Goal: Task Accomplishment & Management: Use online tool/utility

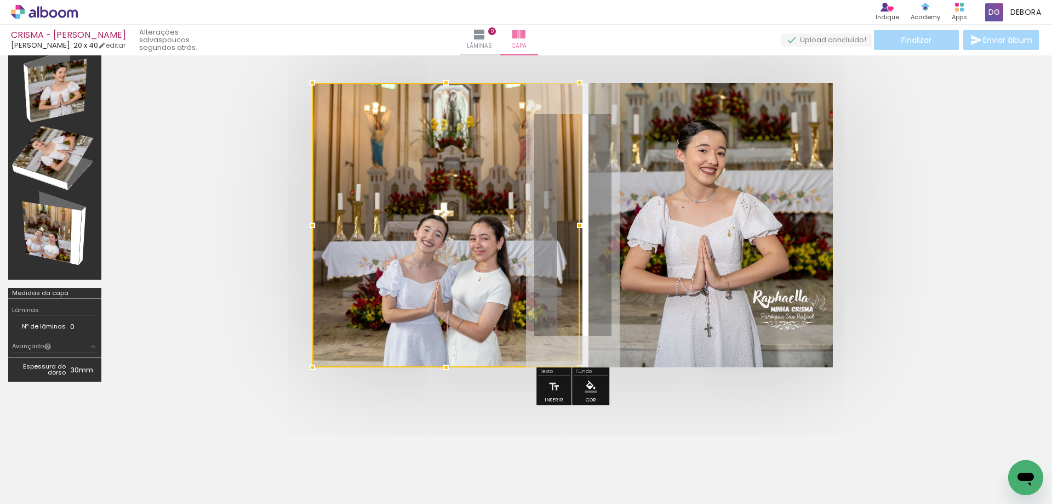
click at [518, 225] on div at bounding box center [445, 225] width 267 height 284
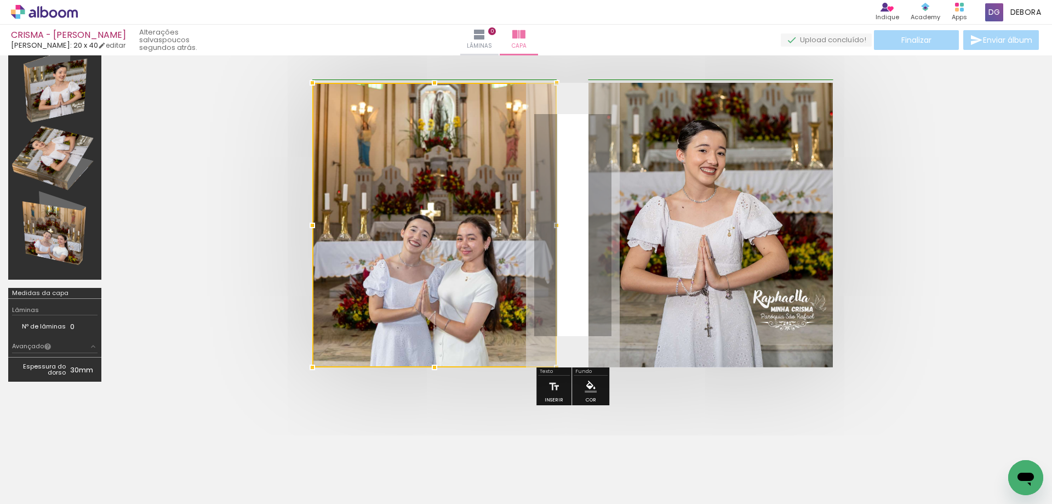
drag, startPoint x: 592, startPoint y: 224, endPoint x: 555, endPoint y: 218, distance: 38.4
click at [555, 218] on div at bounding box center [557, 225] width 22 height 22
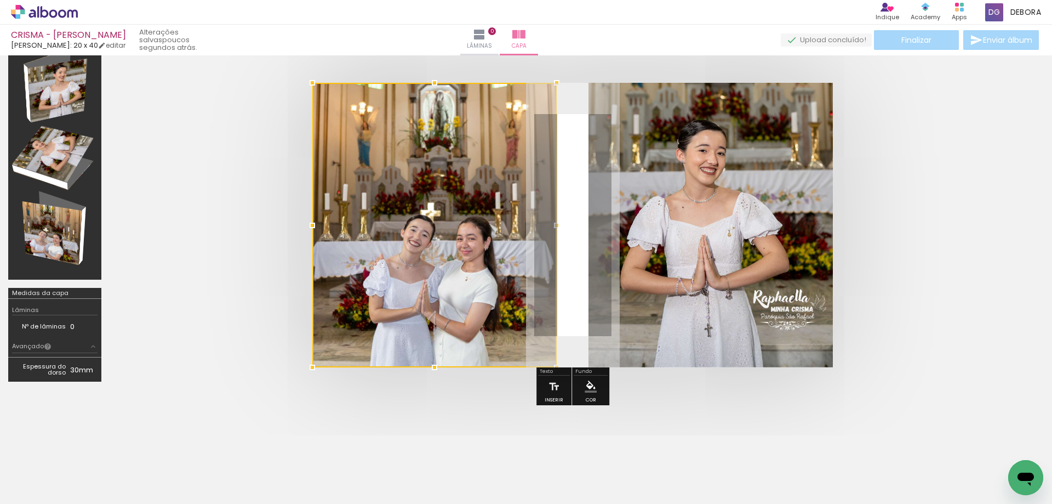
click at [575, 218] on quentale-layouter at bounding box center [572, 225] width 521 height 284
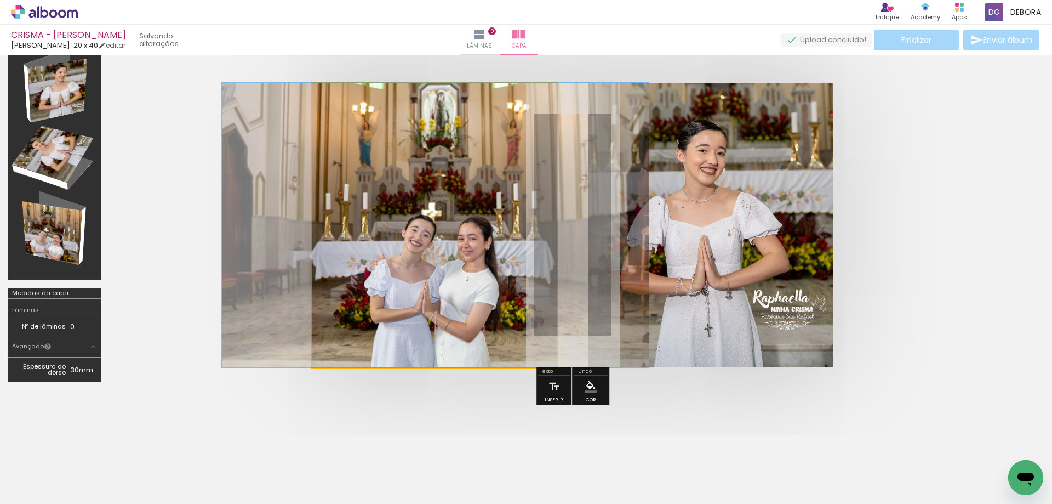
drag, startPoint x: 453, startPoint y: 239, endPoint x: 454, endPoint y: 233, distance: 6.1
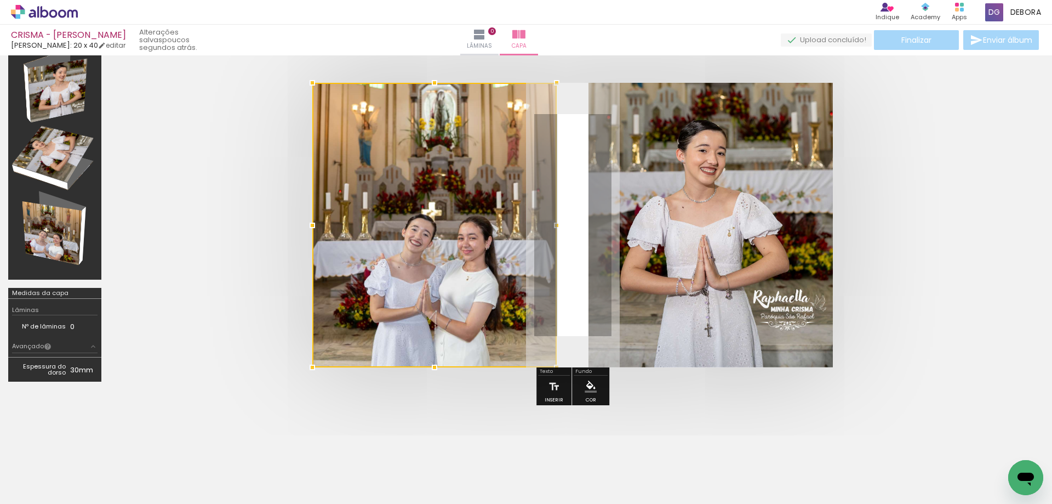
click at [260, 247] on quentale-cover at bounding box center [572, 225] width 838 height 284
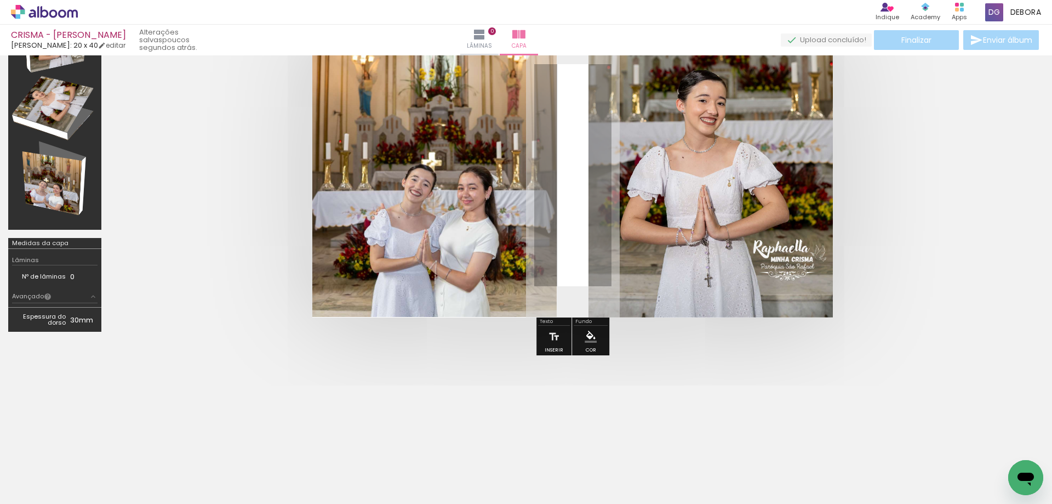
scroll to position [96, 0]
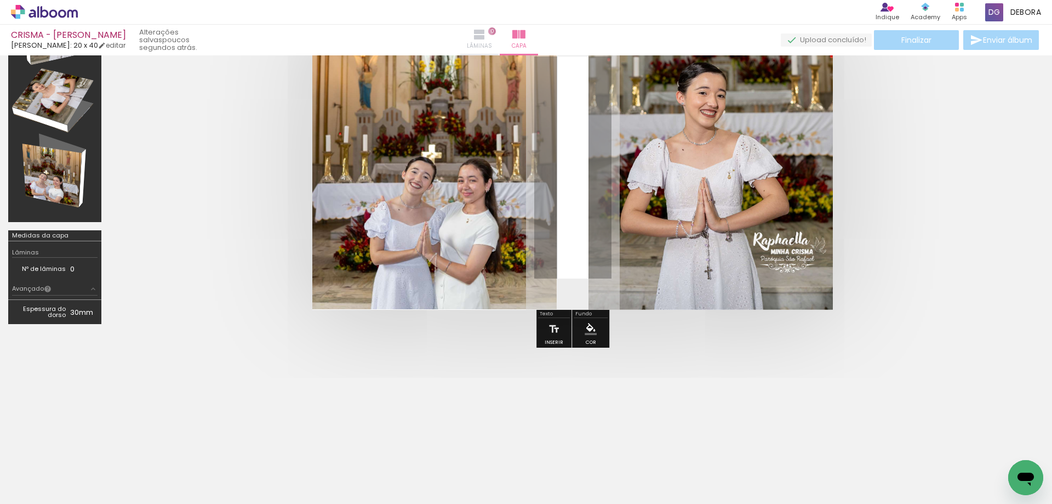
click at [486, 35] on iron-icon at bounding box center [479, 34] width 13 height 13
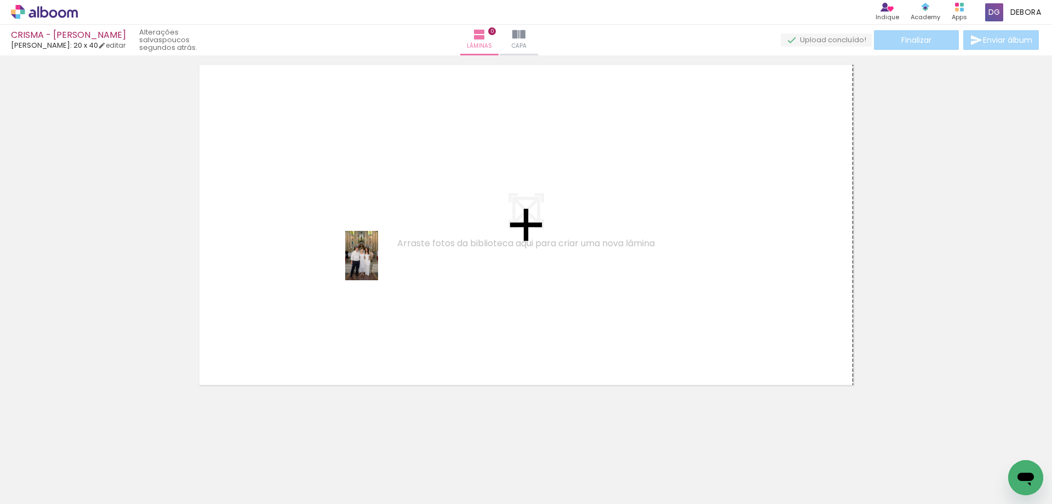
drag, startPoint x: 724, startPoint y: 475, endPoint x: 384, endPoint y: 252, distance: 407.3
click at [381, 260] on quentale-workspace at bounding box center [526, 252] width 1052 height 504
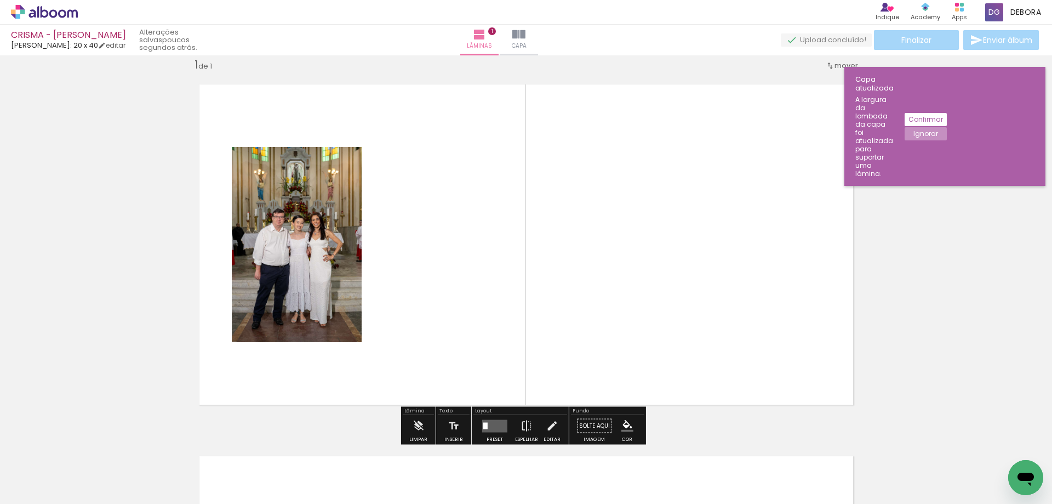
scroll to position [14, 0]
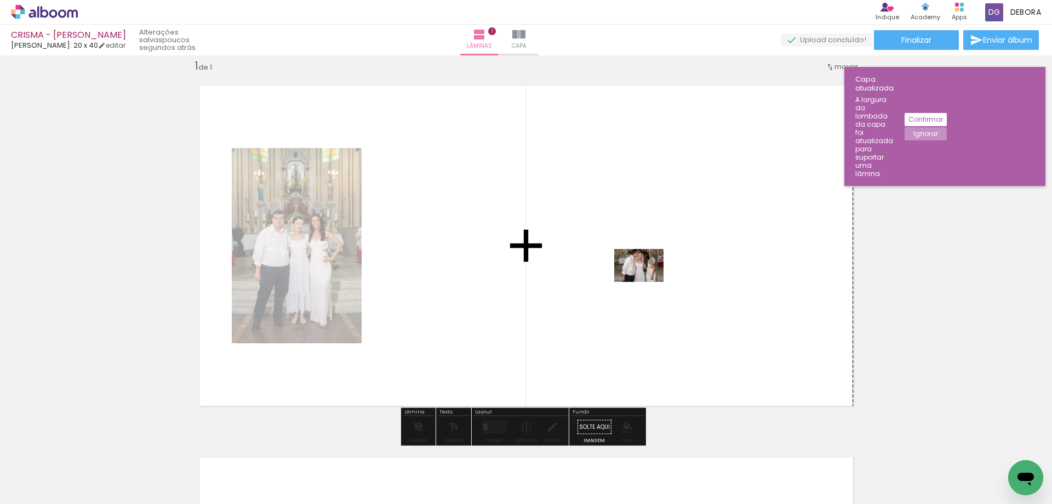
drag, startPoint x: 785, startPoint y: 477, endPoint x: 610, endPoint y: 271, distance: 269.8
click at [610, 271] on quentale-workspace at bounding box center [526, 252] width 1052 height 504
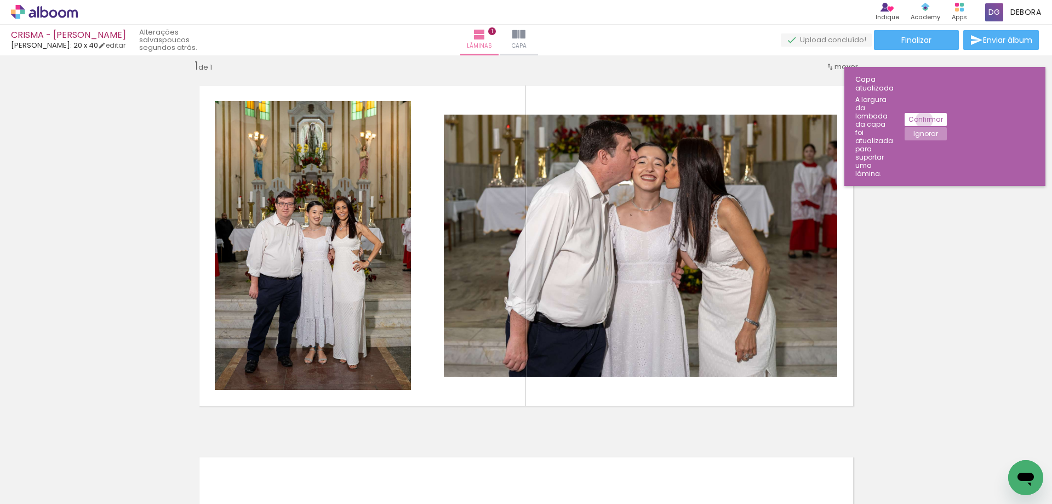
click at [0, 0] on slot "Confirmar" at bounding box center [0, 0] width 0 height 0
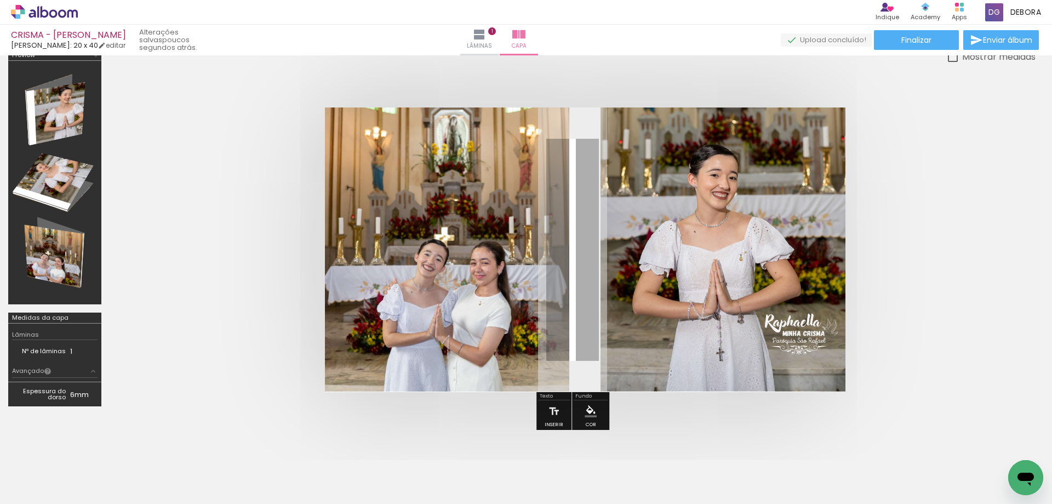
scroll to position [9, 0]
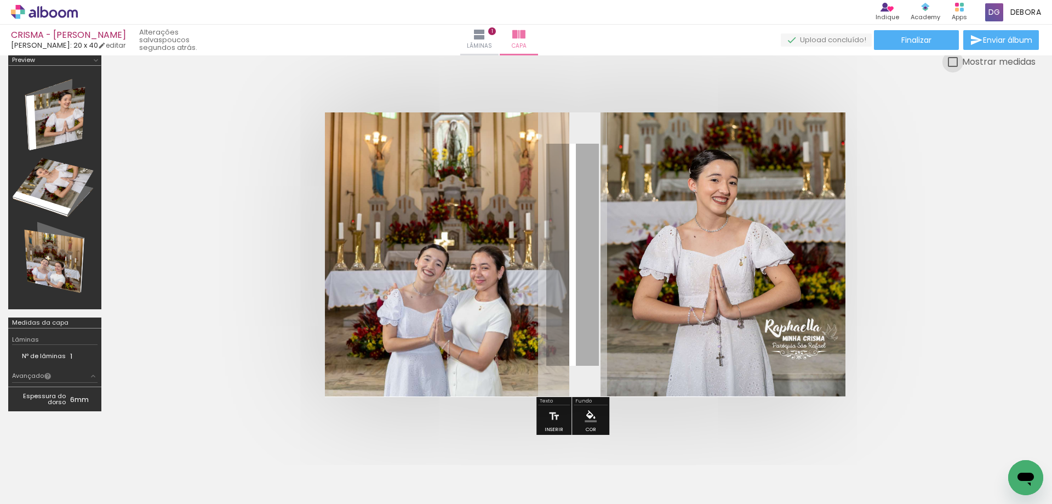
click at [954, 64] on div at bounding box center [953, 62] width 10 height 10
type paper-checkbox "on"
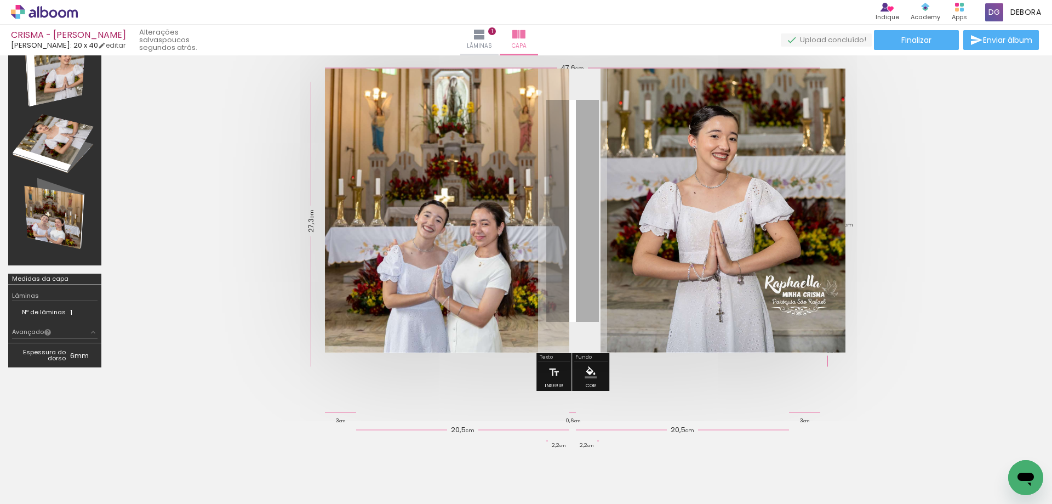
scroll to position [50, 0]
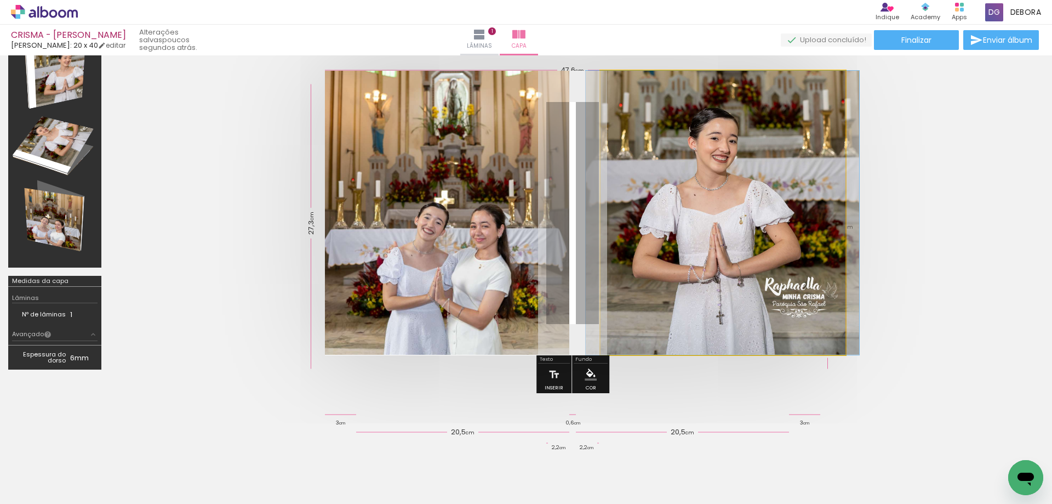
click at [737, 171] on quentale-photo at bounding box center [723, 213] width 244 height 284
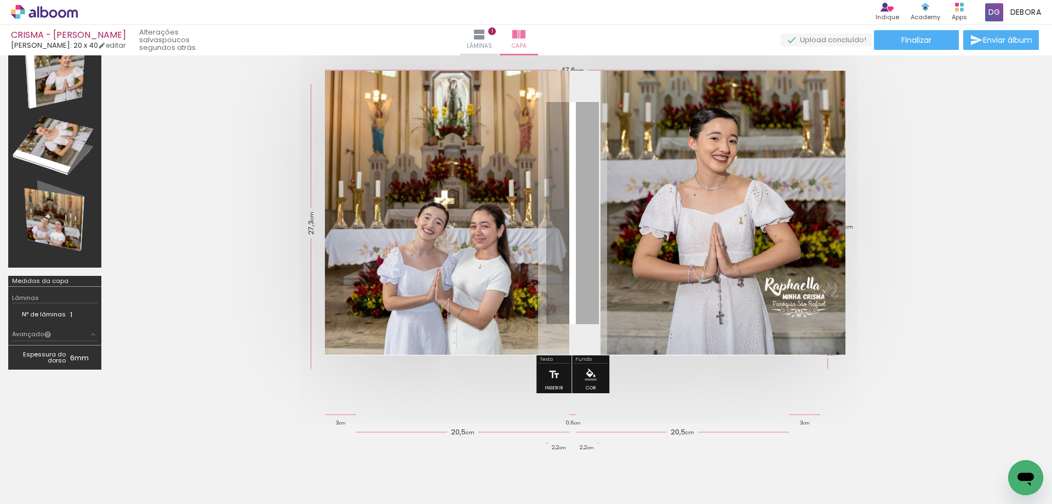
drag, startPoint x: 665, startPoint y: 288, endPoint x: 667, endPoint y: 295, distance: 7.6
click at [665, 288] on quentale-photo at bounding box center [723, 213] width 244 height 284
click at [919, 303] on quentale-cover at bounding box center [572, 213] width 838 height 284
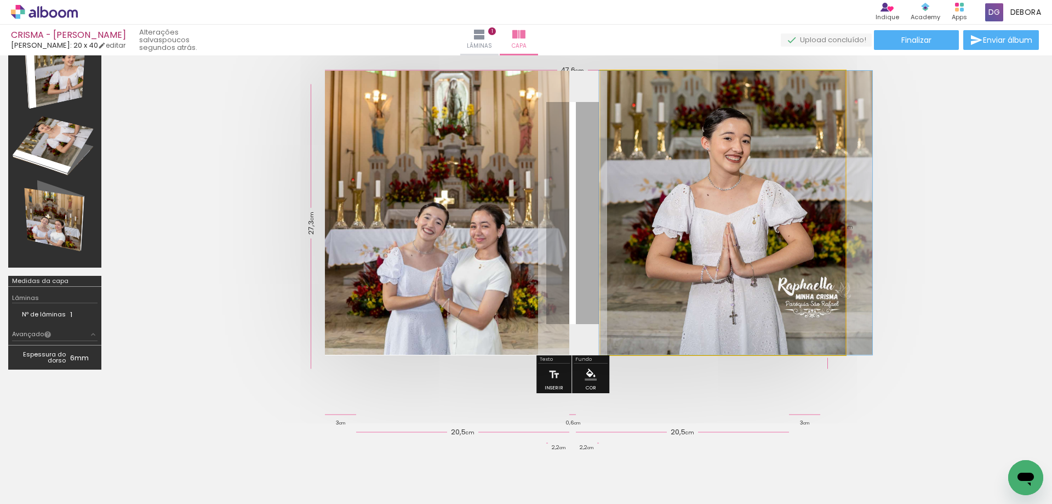
drag, startPoint x: 714, startPoint y: 258, endPoint x: 728, endPoint y: 259, distance: 13.7
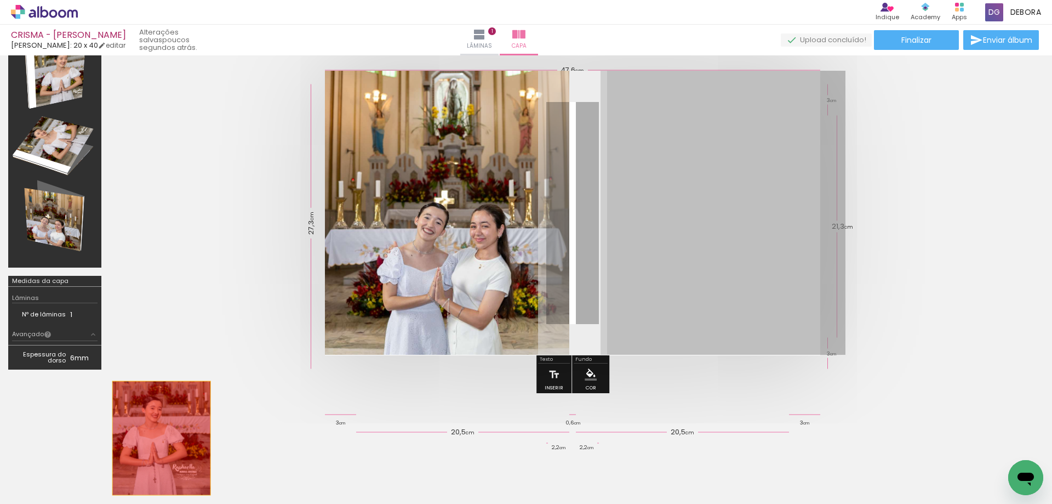
drag, startPoint x: 672, startPoint y: 258, endPoint x: 207, endPoint y: 407, distance: 488.5
click at [173, 438] on quentale-workspace at bounding box center [526, 252] width 1052 height 504
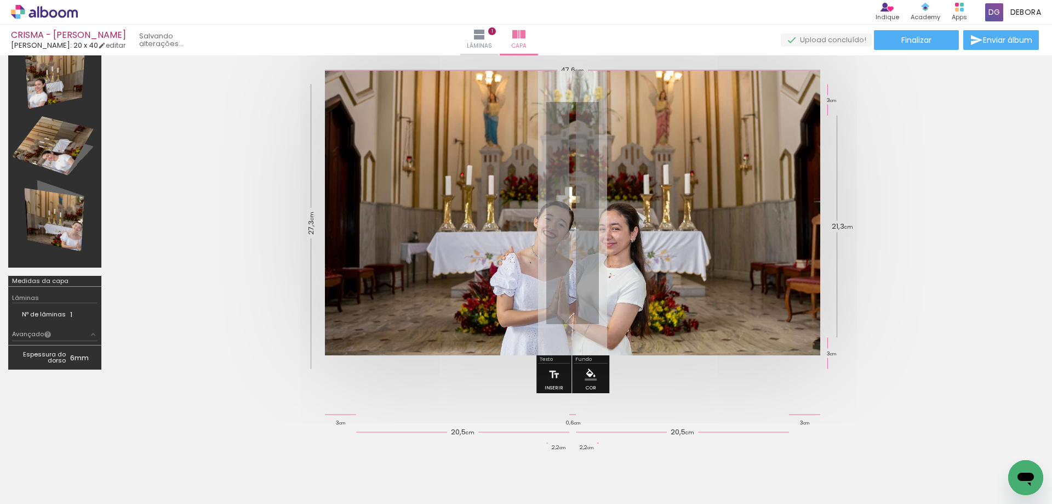
click at [202, 401] on div at bounding box center [526, 206] width 1052 height 402
click at [383, 242] on quentale-photo at bounding box center [572, 213] width 495 height 284
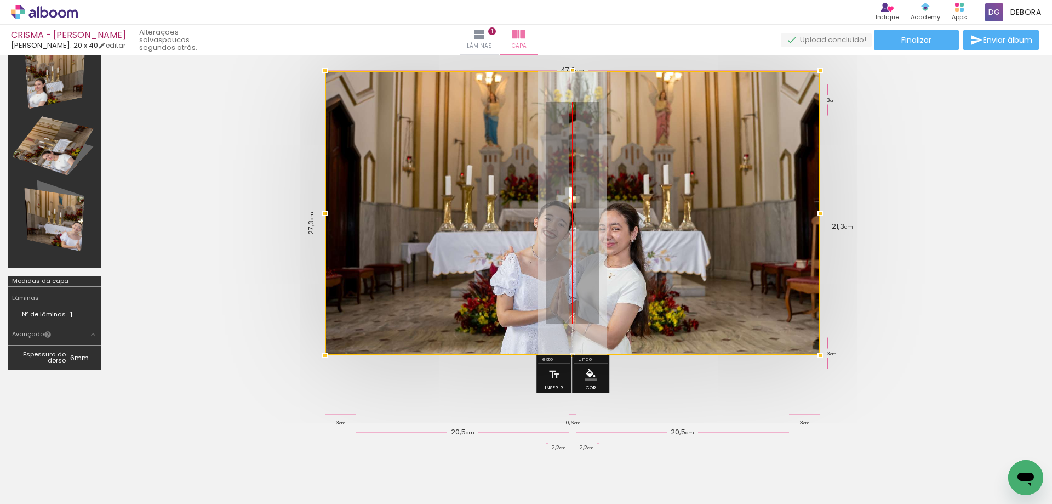
drag, startPoint x: 722, startPoint y: 213, endPoint x: 551, endPoint y: 232, distance: 172.1
click at [574, 232] on div at bounding box center [572, 213] width 495 height 284
click at [504, 238] on div at bounding box center [572, 213] width 495 height 284
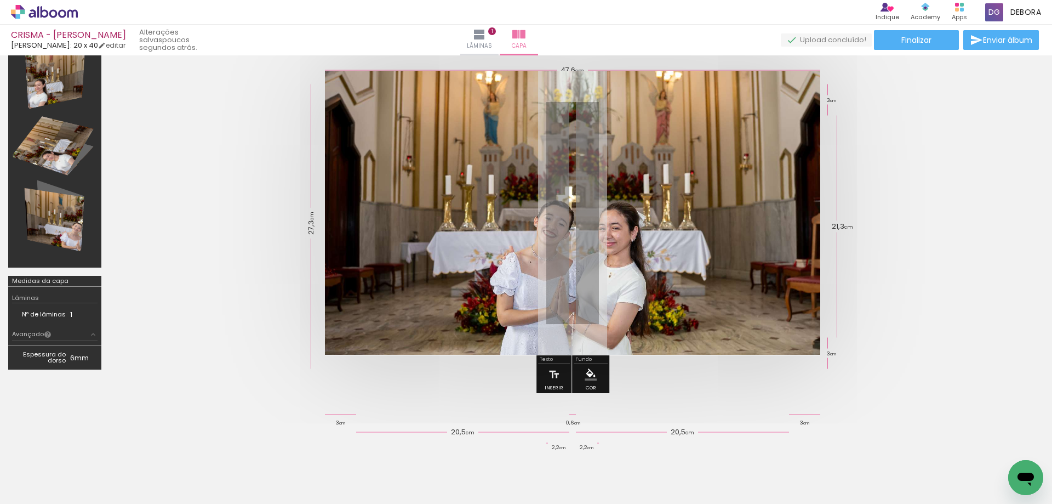
drag, startPoint x: 436, startPoint y: 384, endPoint x: 437, endPoint y: 378, distance: 6.6
click at [437, 380] on div at bounding box center [573, 213] width 926 height 372
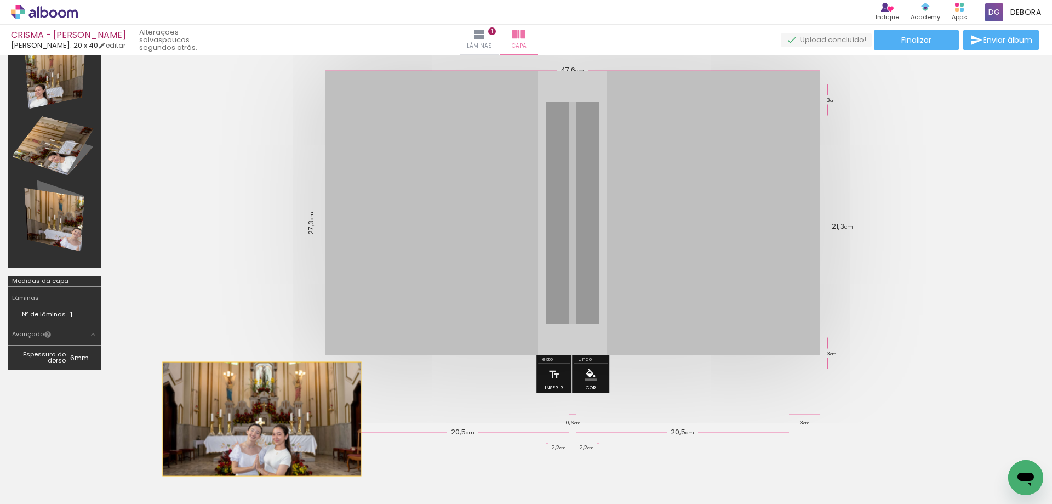
drag, startPoint x: 449, startPoint y: 306, endPoint x: 268, endPoint y: 416, distance: 211.3
click at [266, 418] on quentale-cover-section at bounding box center [526, 277] width 1052 height 545
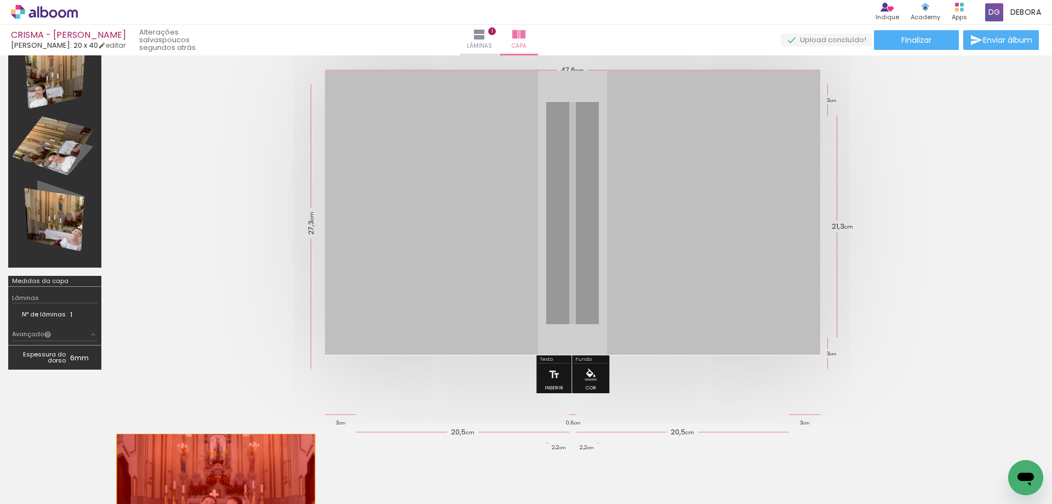
drag, startPoint x: 381, startPoint y: 252, endPoint x: 211, endPoint y: 492, distance: 294.5
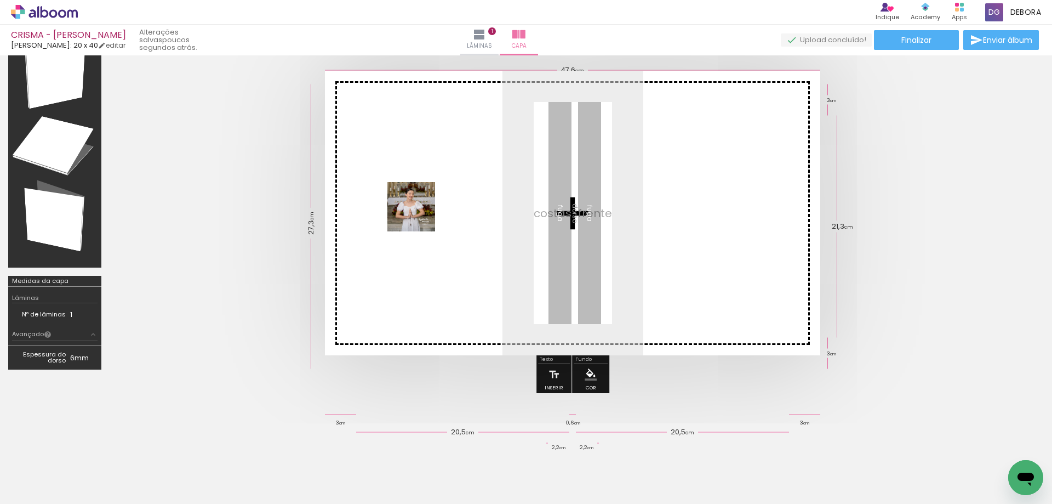
drag, startPoint x: 113, startPoint y: 473, endPoint x: 426, endPoint y: 213, distance: 406.9
click at [426, 213] on quentale-workspace at bounding box center [526, 252] width 1052 height 504
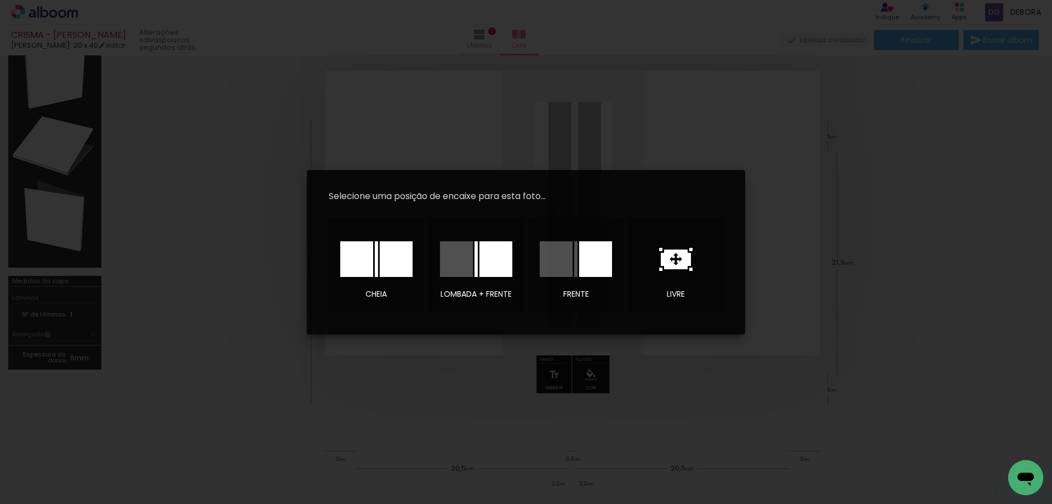
click at [598, 263] on div at bounding box center [595, 259] width 33 height 36
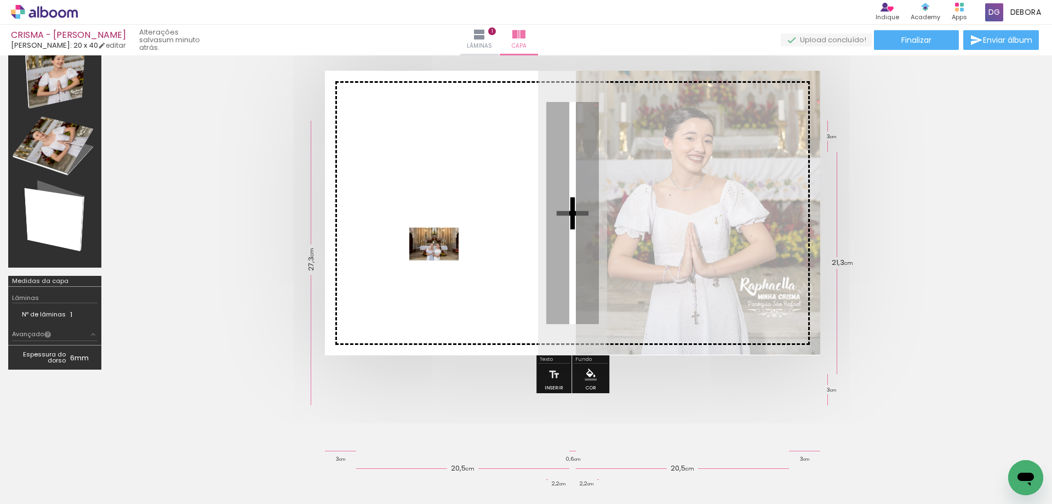
drag, startPoint x: 421, startPoint y: 471, endPoint x: 447, endPoint y: 296, distance: 176.1
click at [447, 254] on quentale-workspace at bounding box center [526, 252] width 1052 height 504
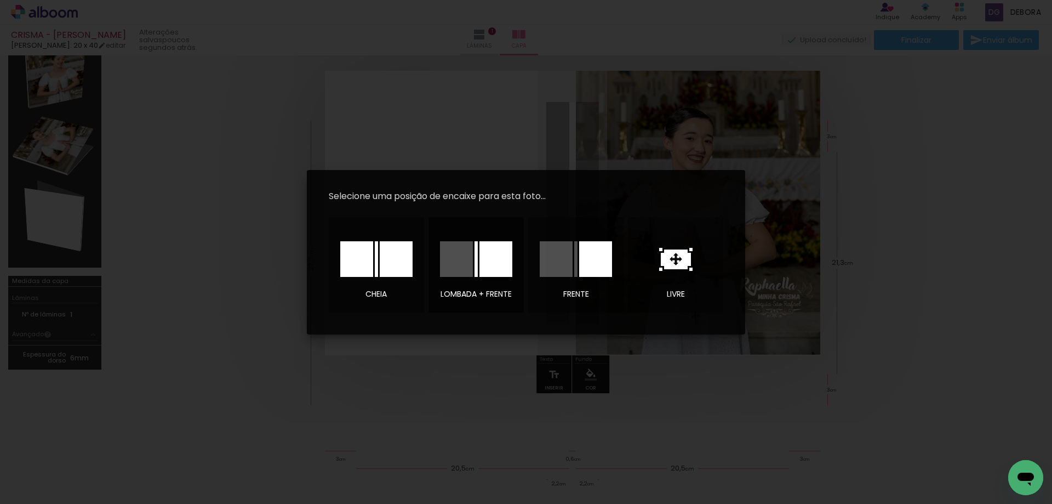
click at [461, 261] on div at bounding box center [456, 259] width 33 height 36
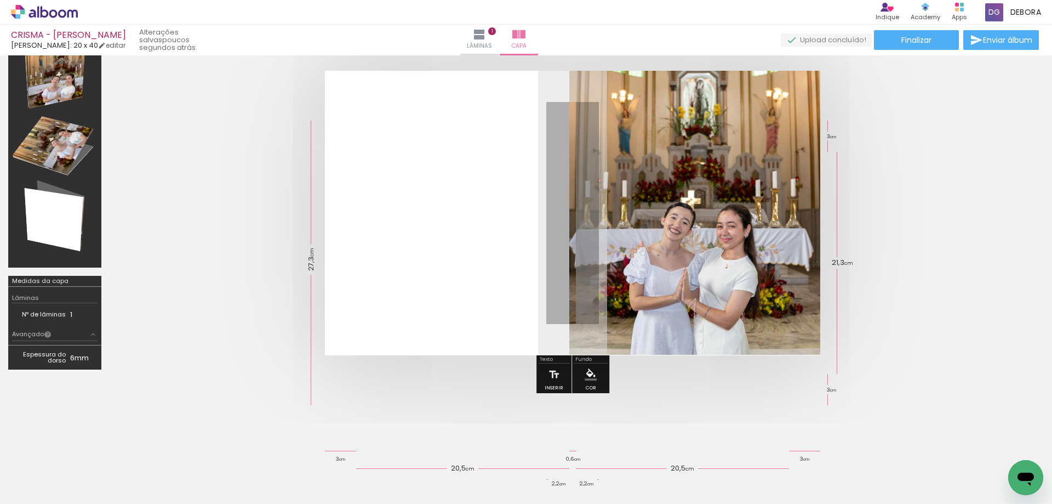
drag, startPoint x: 622, startPoint y: 269, endPoint x: 621, endPoint y: 252, distance: 17.6
click at [618, 254] on div at bounding box center [572, 213] width 495 height 284
drag, startPoint x: 648, startPoint y: 244, endPoint x: 655, endPoint y: 243, distance: 7.7
click at [654, 243] on div at bounding box center [572, 213] width 495 height 284
click at [716, 161] on div at bounding box center [572, 213] width 495 height 284
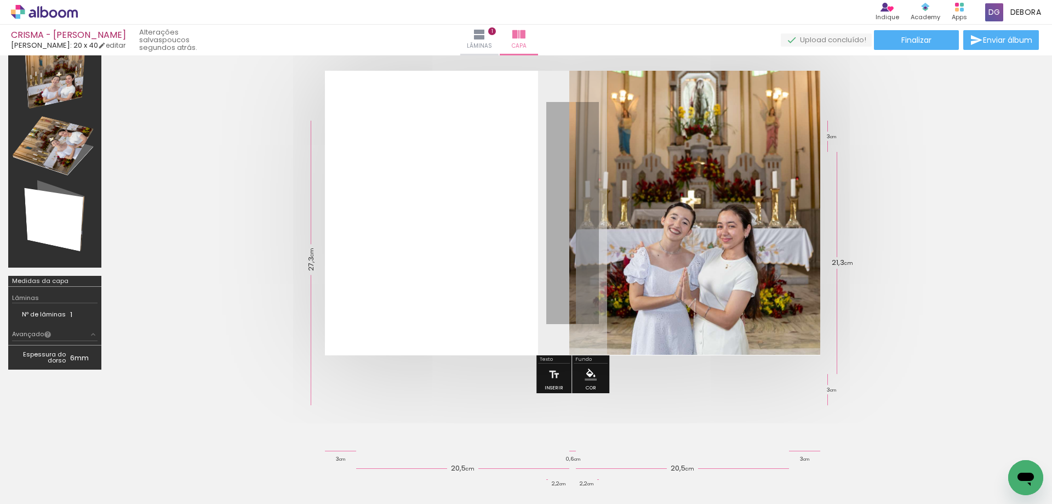
click at [643, 242] on div at bounding box center [572, 213] width 495 height 284
click at [458, 249] on div at bounding box center [572, 213] width 495 height 284
drag, startPoint x: 644, startPoint y: 226, endPoint x: 593, endPoint y: 269, distance: 66.9
click at [592, 272] on div at bounding box center [572, 213] width 495 height 284
click at [501, 252] on div at bounding box center [572, 213] width 495 height 284
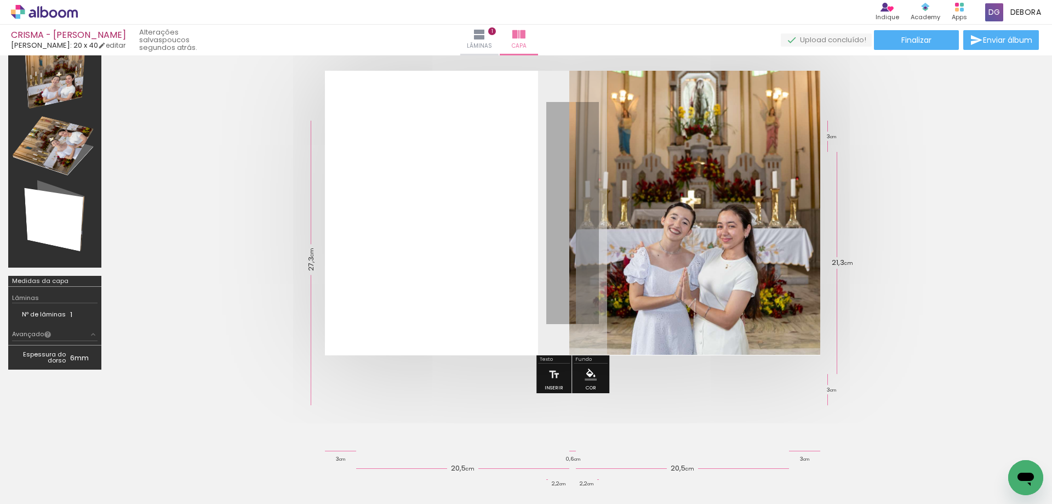
click at [362, 478] on div at bounding box center [355, 466] width 36 height 54
drag, startPoint x: 628, startPoint y: 278, endPoint x: 607, endPoint y: 323, distance: 50.2
click at [607, 323] on div at bounding box center [572, 213] width 495 height 284
drag, startPoint x: 652, startPoint y: 215, endPoint x: 683, endPoint y: 171, distance: 54.3
click at [683, 171] on div at bounding box center [572, 213] width 495 height 284
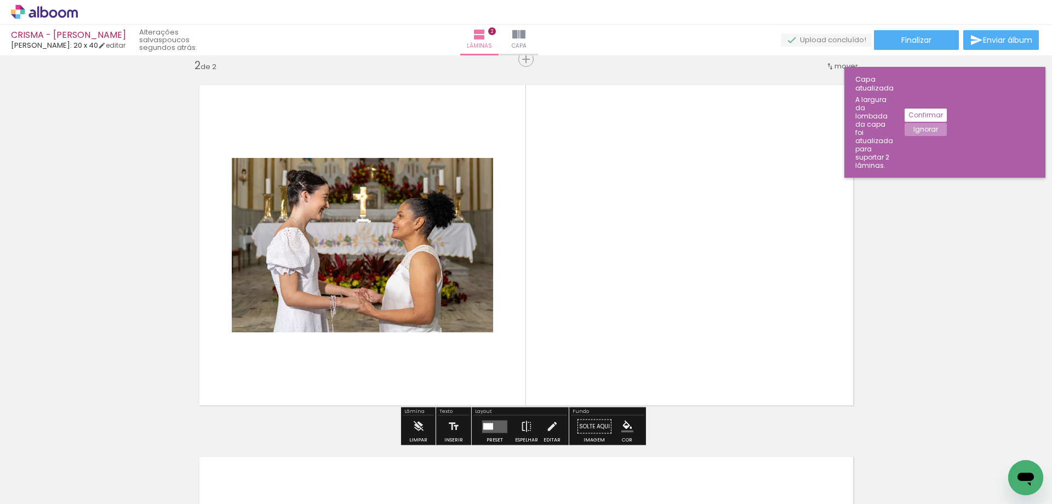
scroll to position [385, 0]
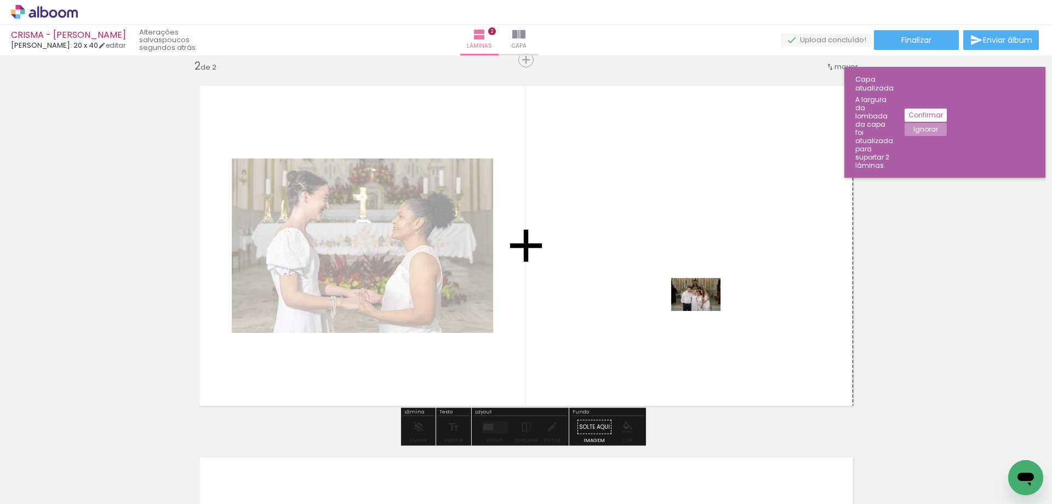
drag, startPoint x: 842, startPoint y: 472, endPoint x: 702, endPoint y: 308, distance: 214.9
click at [702, 308] on quentale-workspace at bounding box center [526, 252] width 1052 height 504
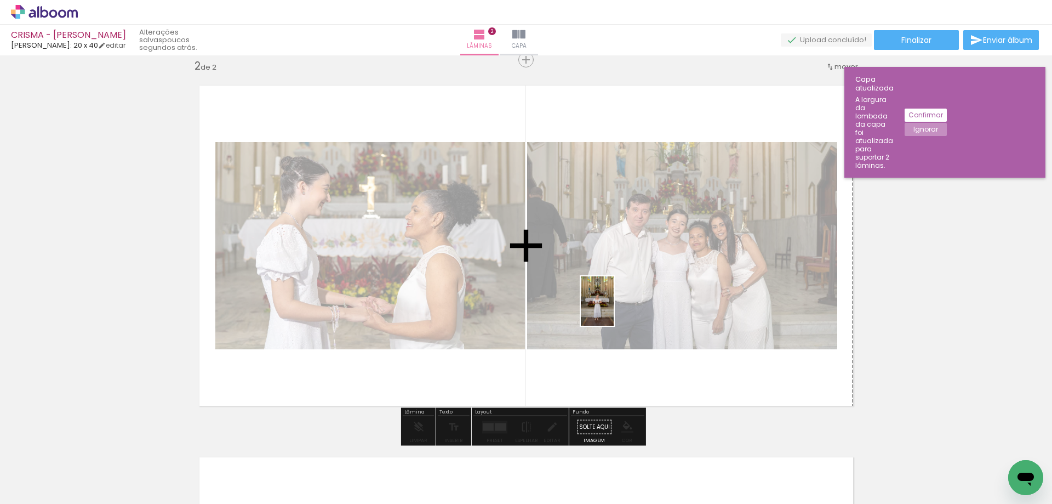
drag, startPoint x: 598, startPoint y: 469, endPoint x: 618, endPoint y: 308, distance: 162.3
click at [614, 307] on quentale-workspace at bounding box center [526, 252] width 1052 height 504
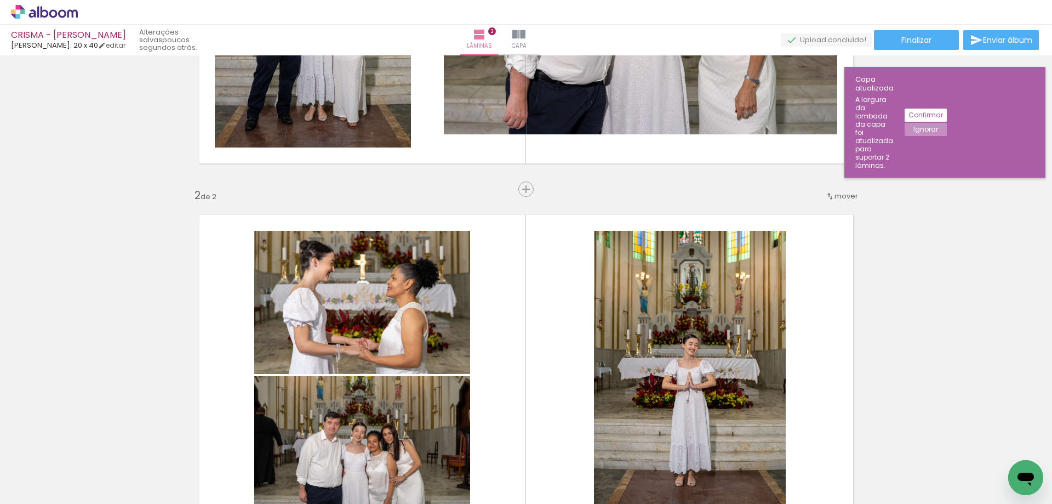
scroll to position [230, 0]
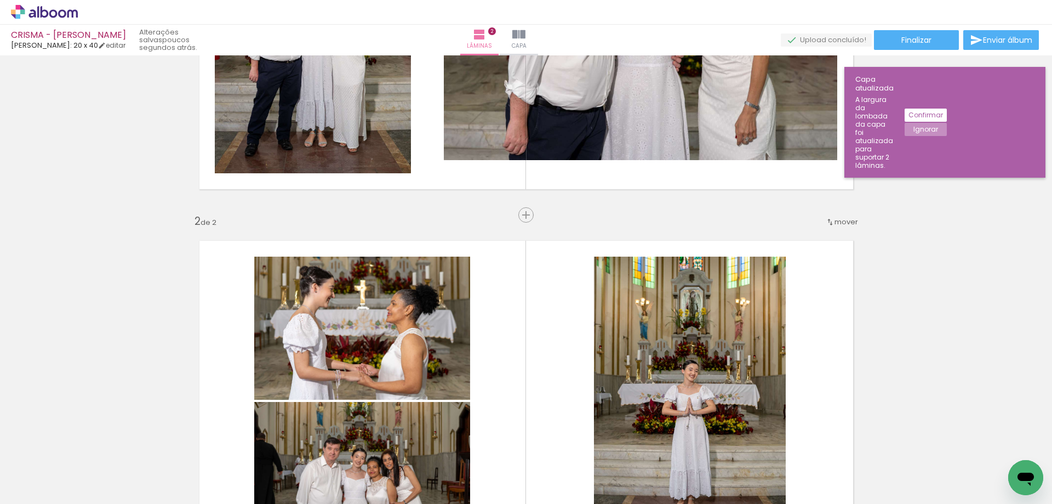
click at [0, 0] on slot "Ignorar" at bounding box center [0, 0] width 0 height 0
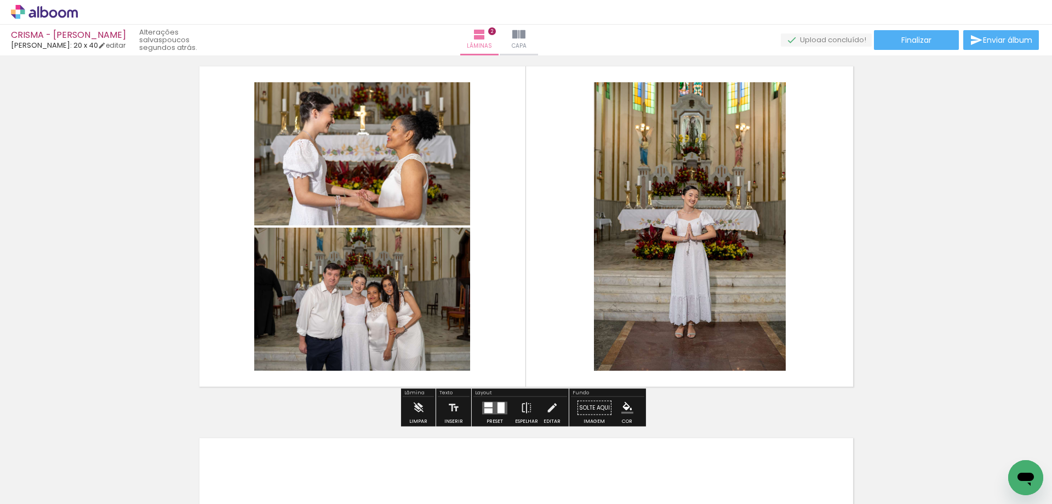
scroll to position [380, 0]
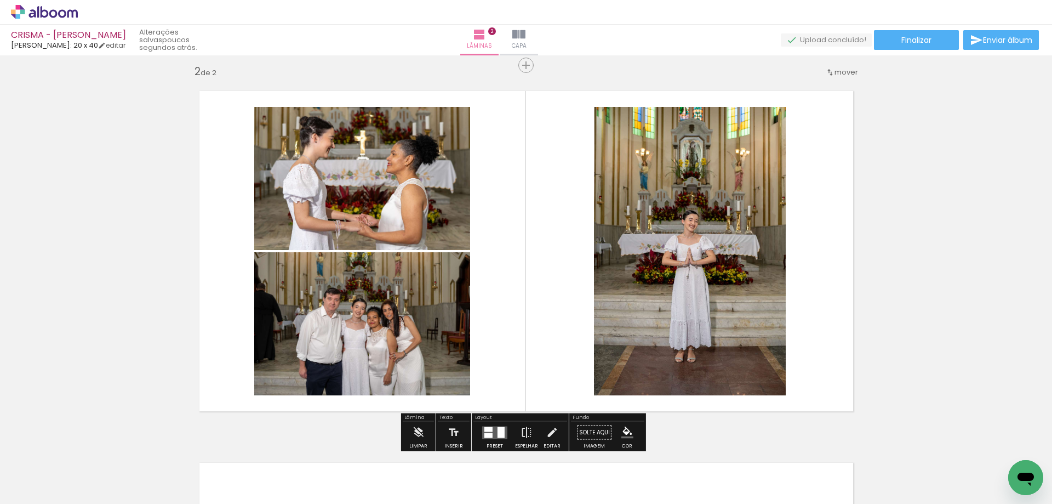
click at [838, 199] on quentale-layouter at bounding box center [526, 251] width 678 height 344
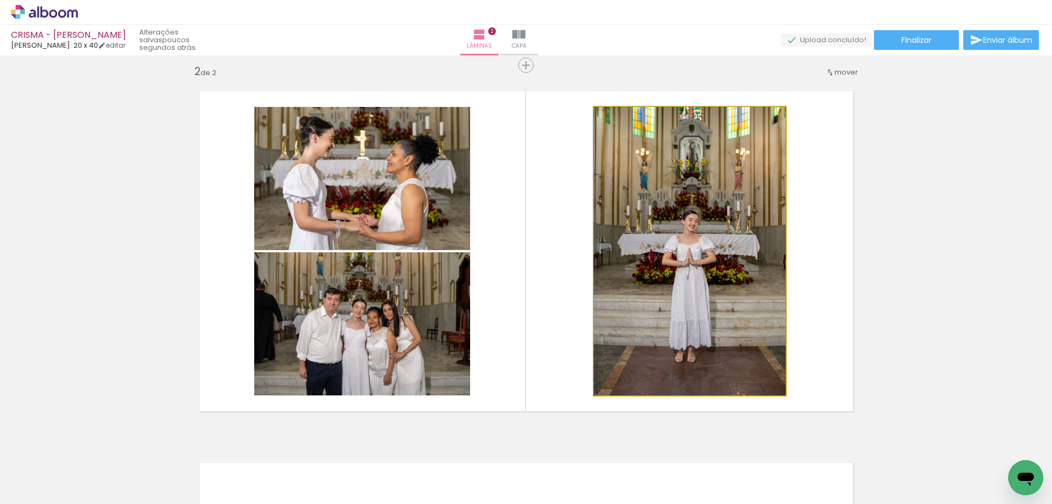
click at [745, 228] on quentale-photo at bounding box center [690, 251] width 192 height 288
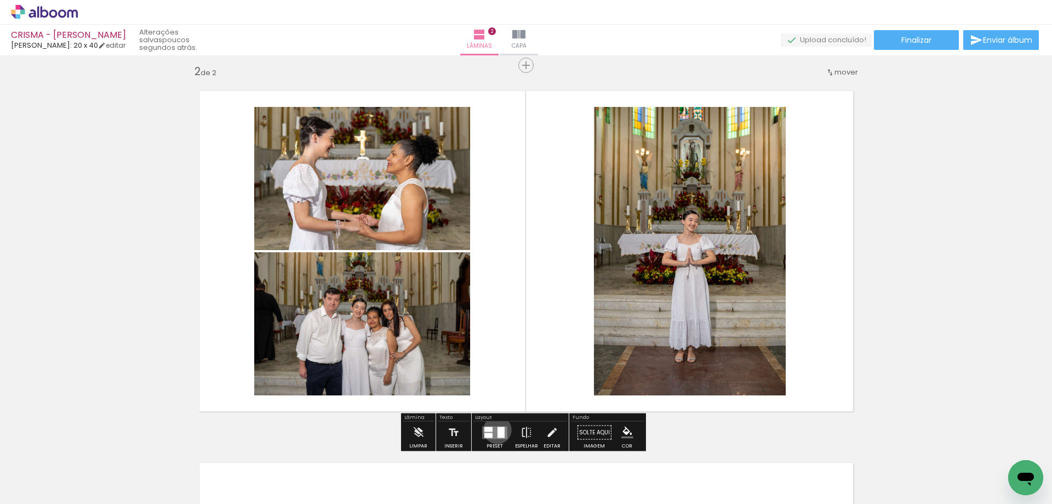
click at [498, 428] on div at bounding box center [501, 431] width 7 height 11
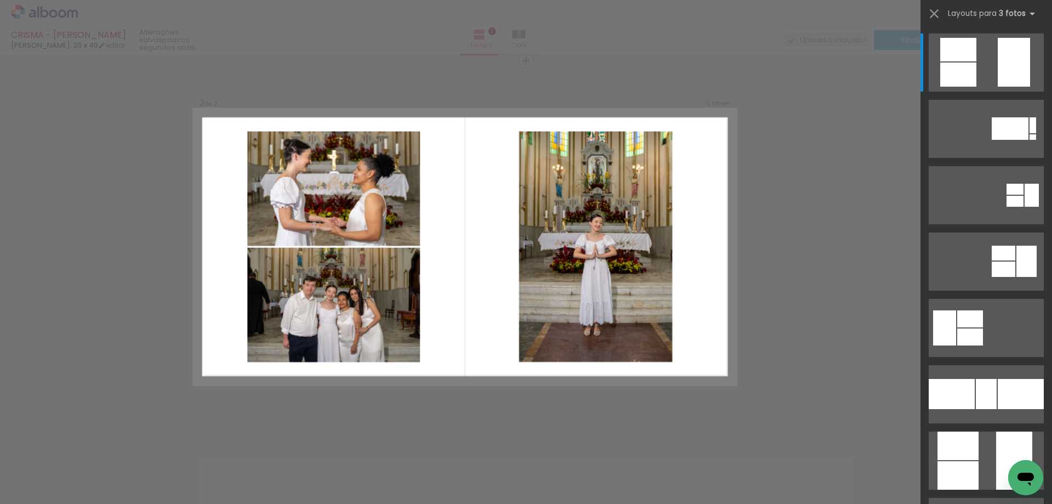
scroll to position [385, 0]
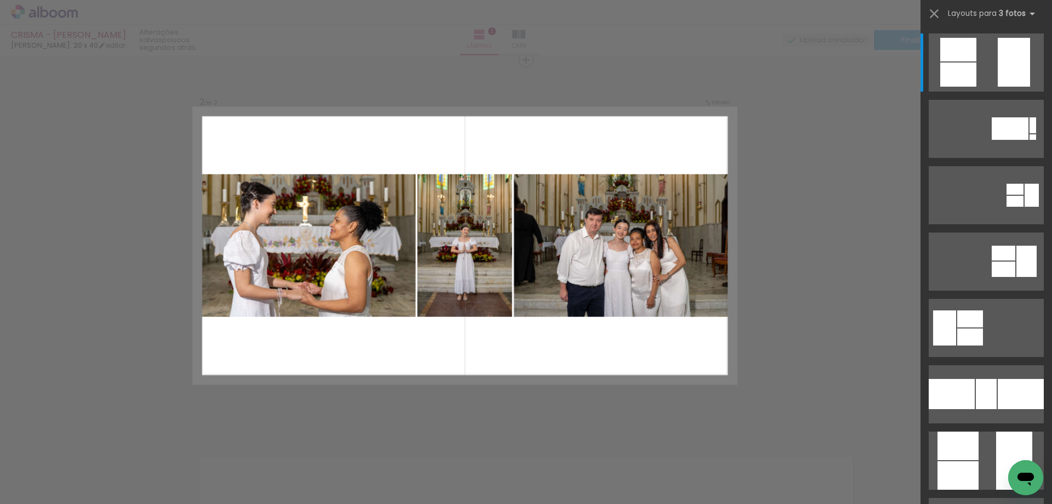
click at [976, 396] on div at bounding box center [986, 394] width 21 height 30
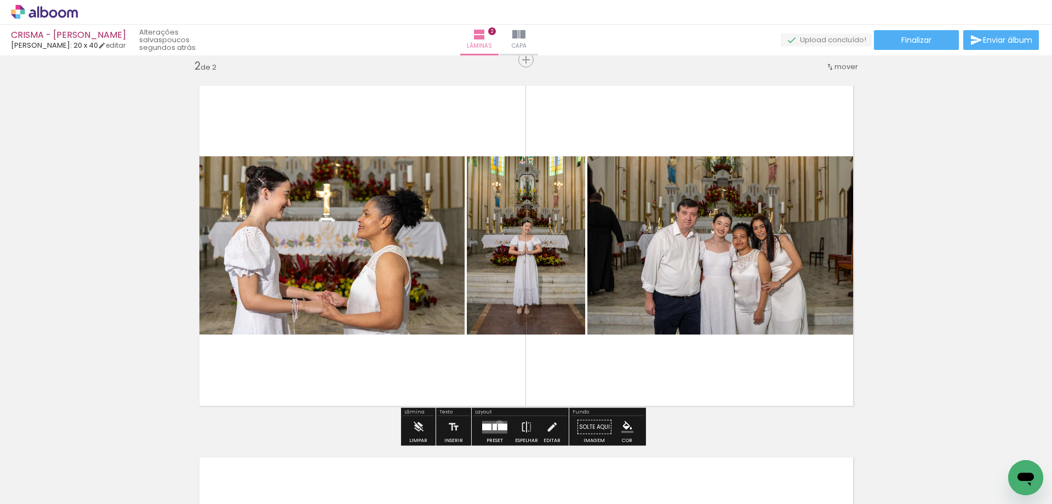
click at [498, 421] on quentale-layouter at bounding box center [494, 426] width 25 height 13
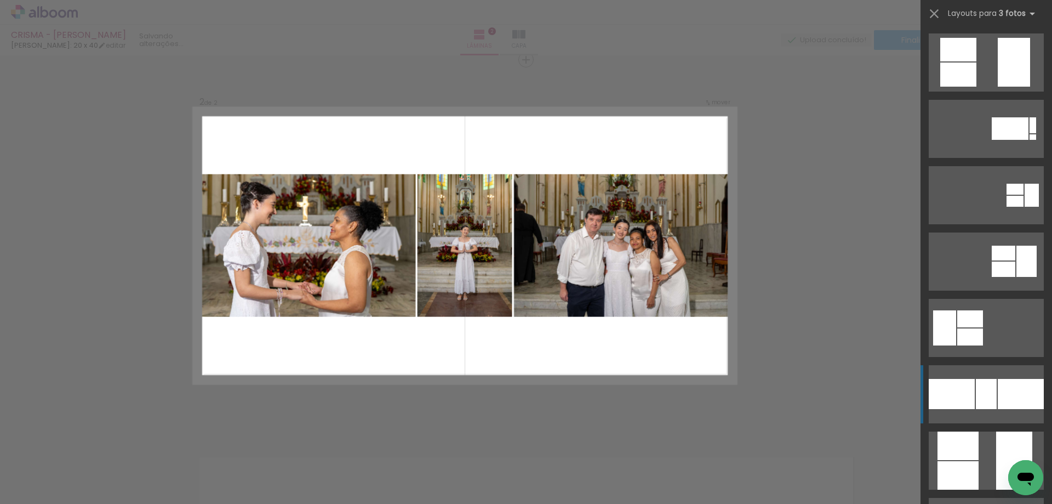
scroll to position [332, 0]
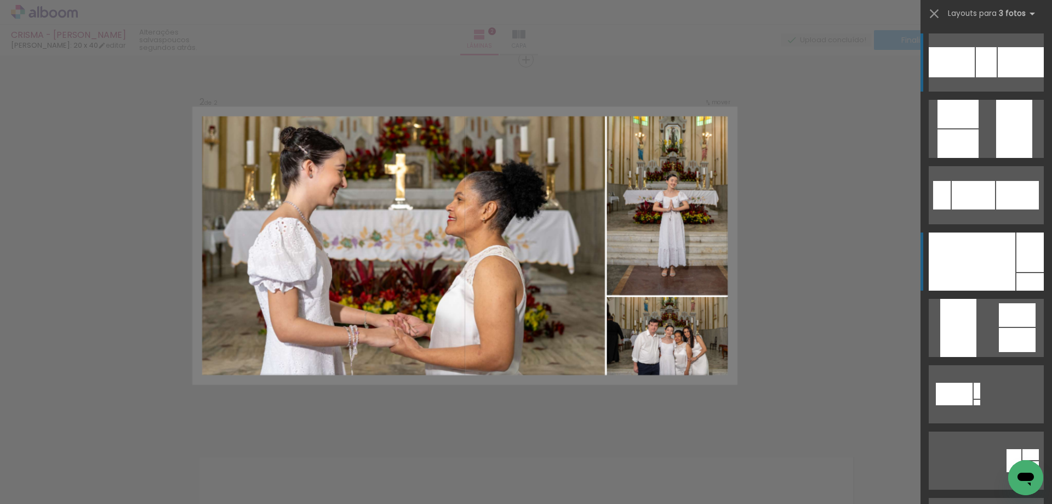
click at [972, 281] on div at bounding box center [972, 261] width 87 height 58
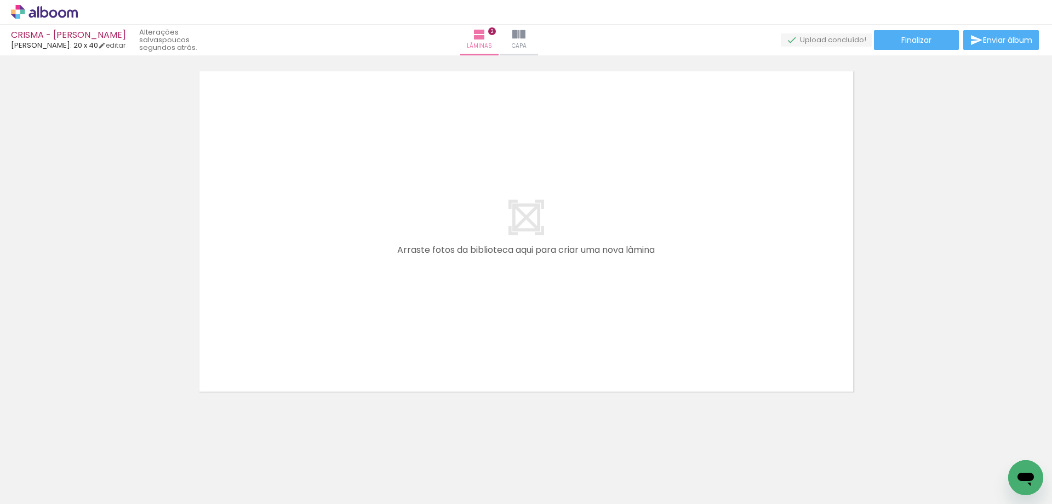
scroll to position [778, 0]
click at [56, 469] on iron-icon at bounding box center [56, 470] width 9 height 9
click at [0, 0] on slot "Não utilizadas" at bounding box center [0, 0] width 0 height 0
type input "Não utilizadas"
drag, startPoint x: 111, startPoint y: 476, endPoint x: 316, endPoint y: 253, distance: 303.3
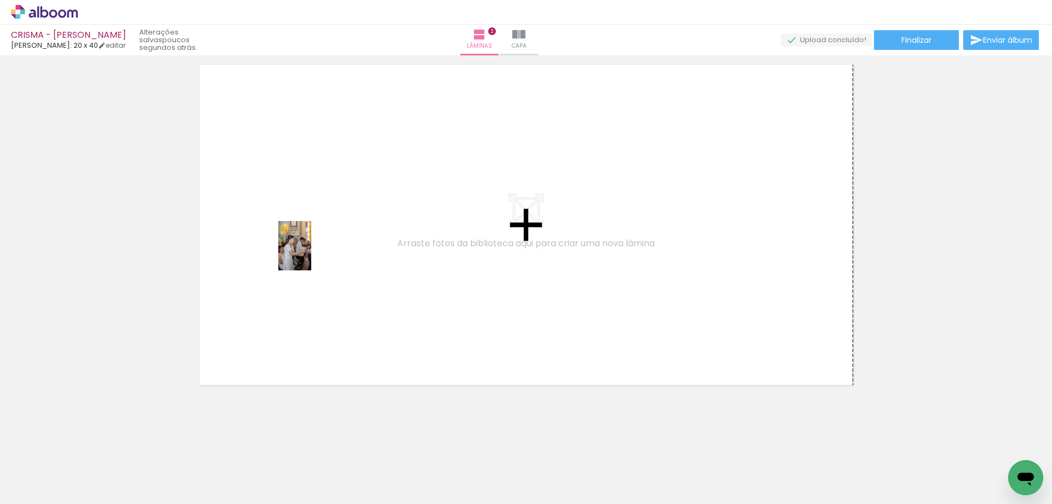
click at [318, 253] on quentale-workspace at bounding box center [526, 252] width 1052 height 504
click at [318, 253] on quentale-layouter at bounding box center [526, 225] width 678 height 344
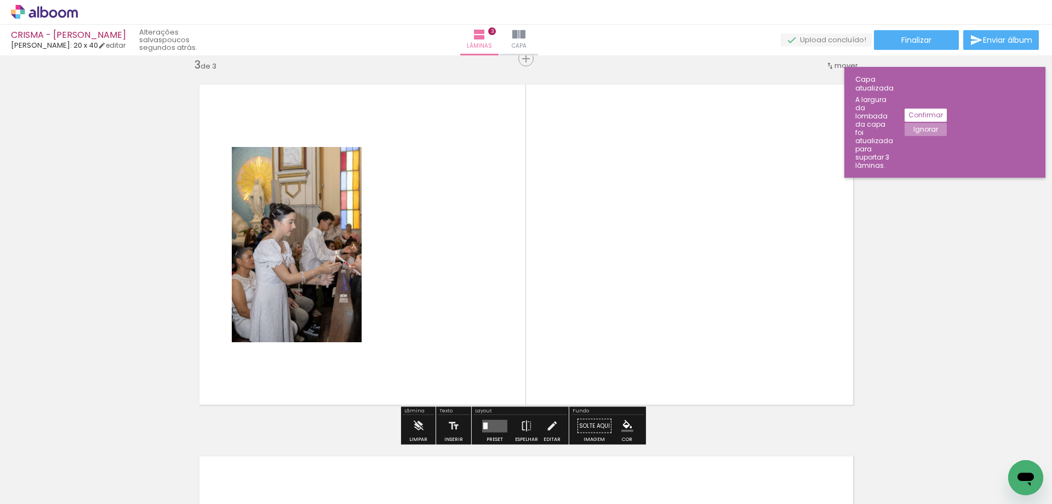
scroll to position [757, 0]
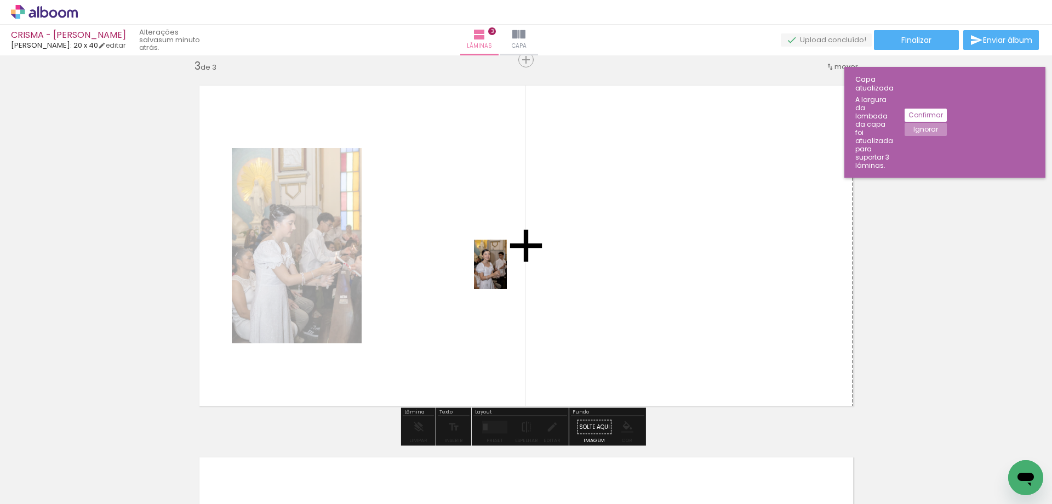
drag, startPoint x: 110, startPoint y: 468, endPoint x: 511, endPoint y: 267, distance: 448.9
click at [507, 266] on quentale-workspace at bounding box center [526, 252] width 1052 height 504
click at [513, 267] on quentale-layouter at bounding box center [526, 245] width 678 height 344
click at [512, 267] on quentale-layouter at bounding box center [526, 245] width 678 height 344
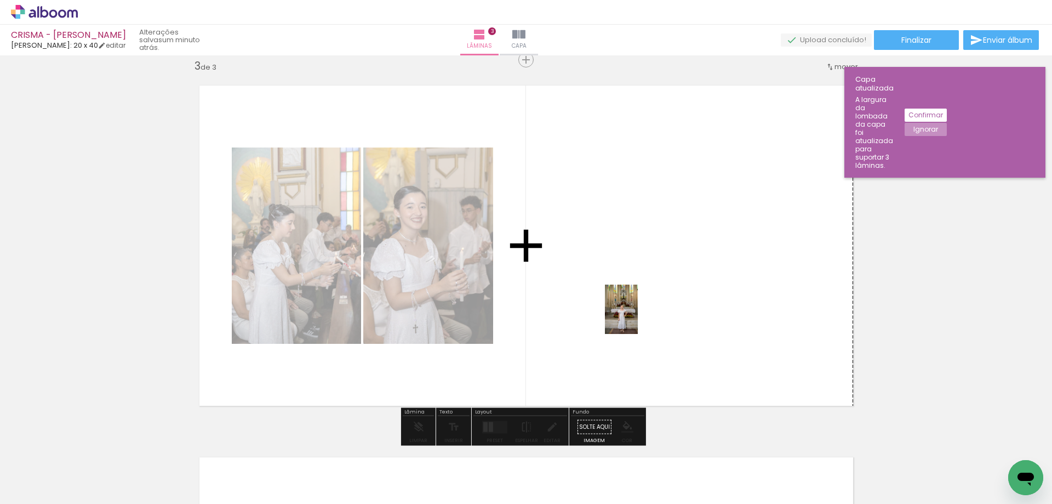
drag, startPoint x: 237, startPoint y: 473, endPoint x: 647, endPoint y: 316, distance: 439.0
click at [647, 315] on quentale-workspace at bounding box center [526, 252] width 1052 height 504
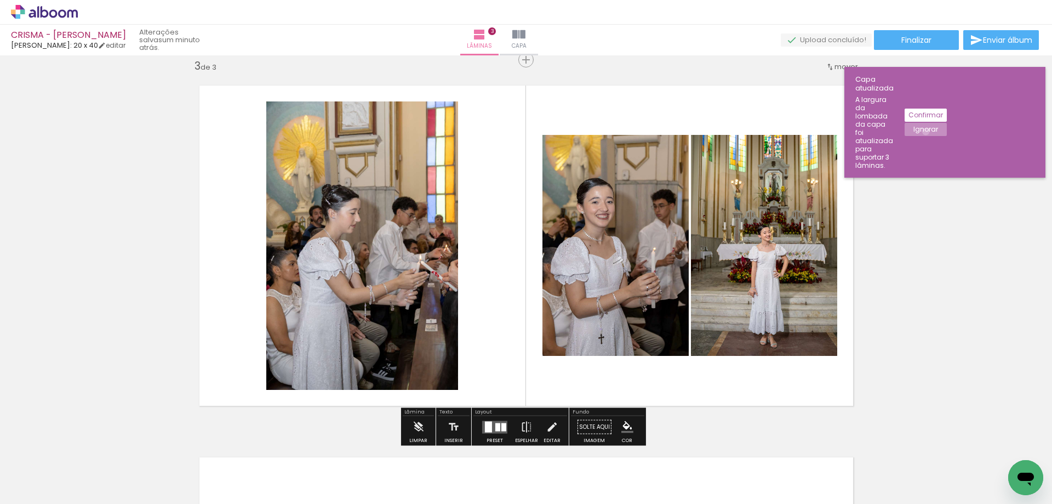
click at [0, 0] on slot "Ignorar" at bounding box center [0, 0] width 0 height 0
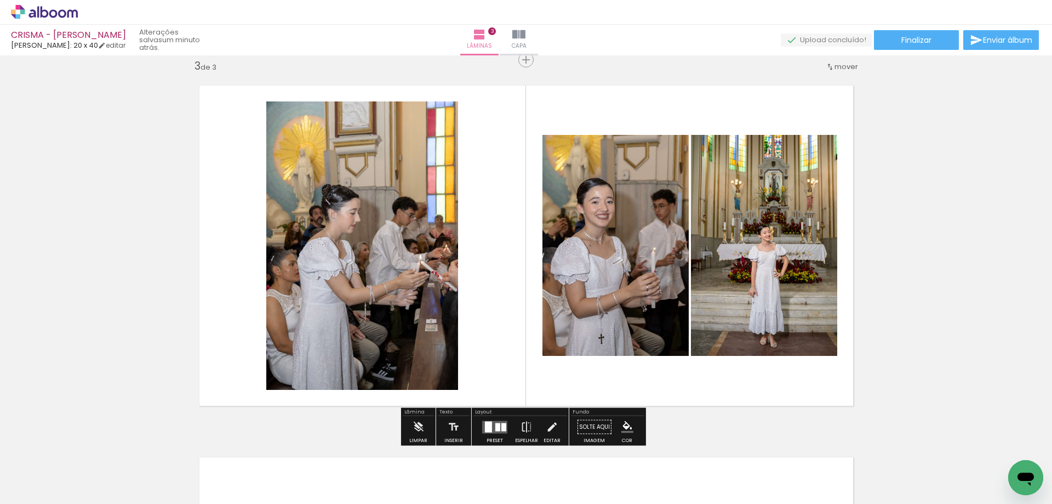
click at [489, 427] on div at bounding box center [488, 426] width 7 height 11
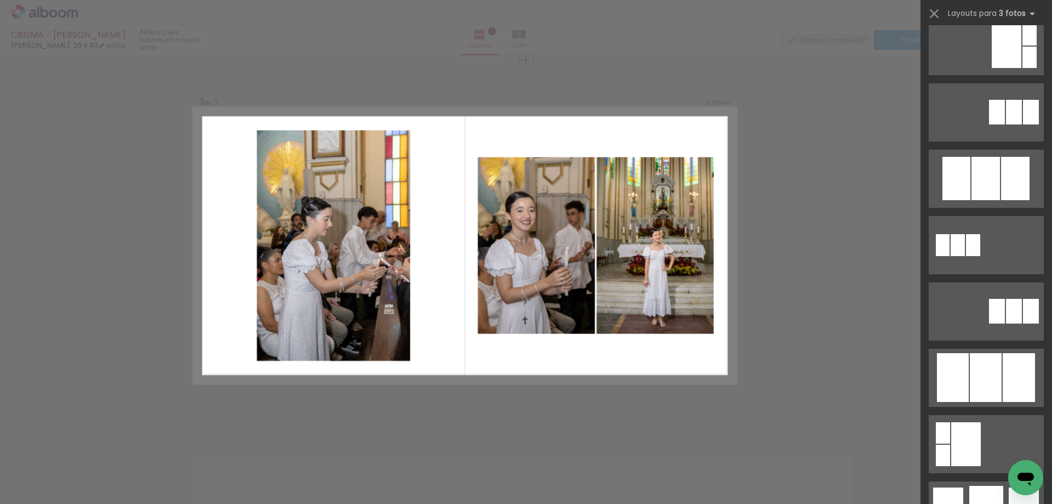
scroll to position [397, 0]
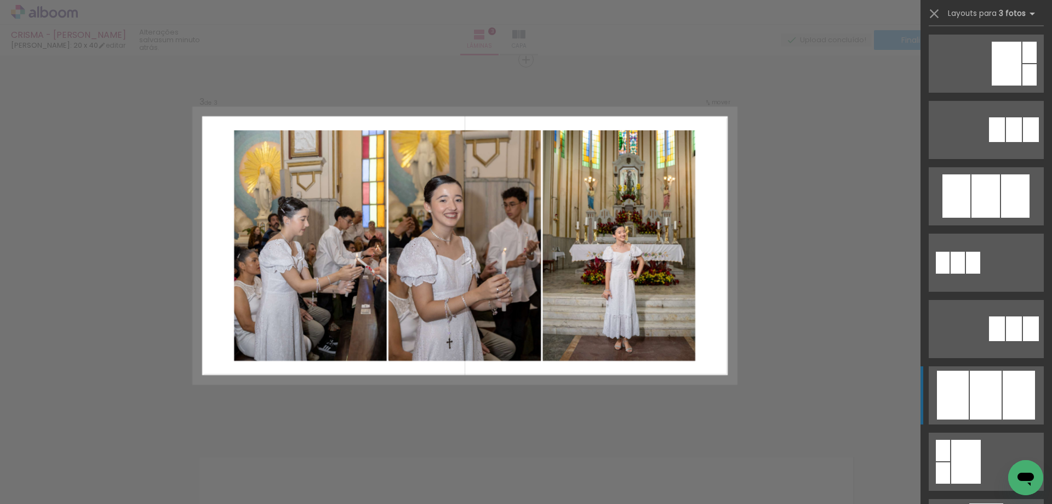
click at [995, 390] on div at bounding box center [986, 394] width 32 height 49
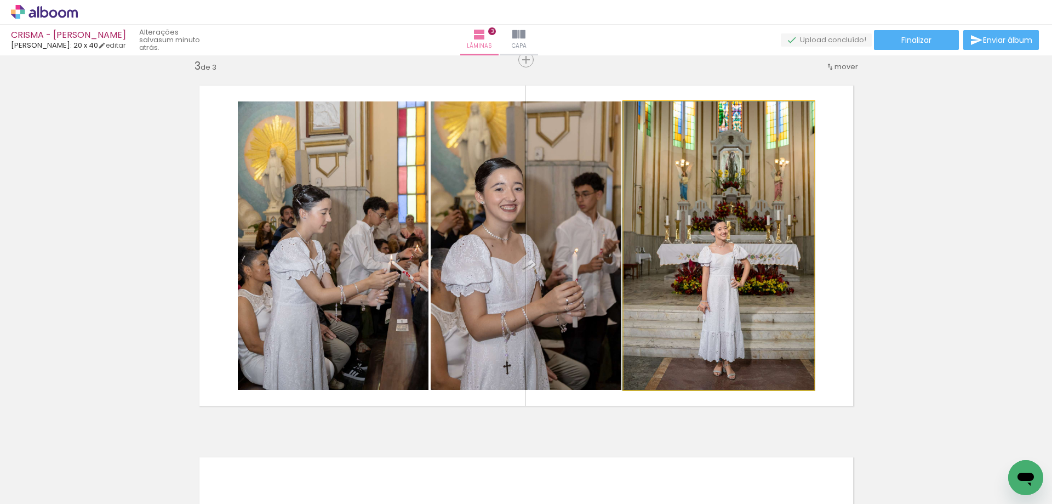
click at [747, 300] on quentale-photo at bounding box center [719, 245] width 191 height 288
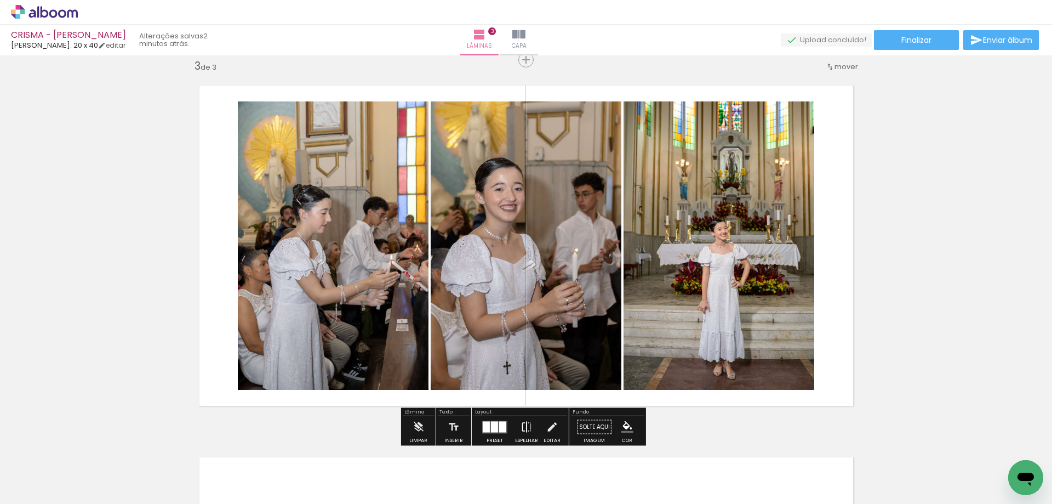
click at [522, 425] on iron-icon at bounding box center [527, 427] width 12 height 22
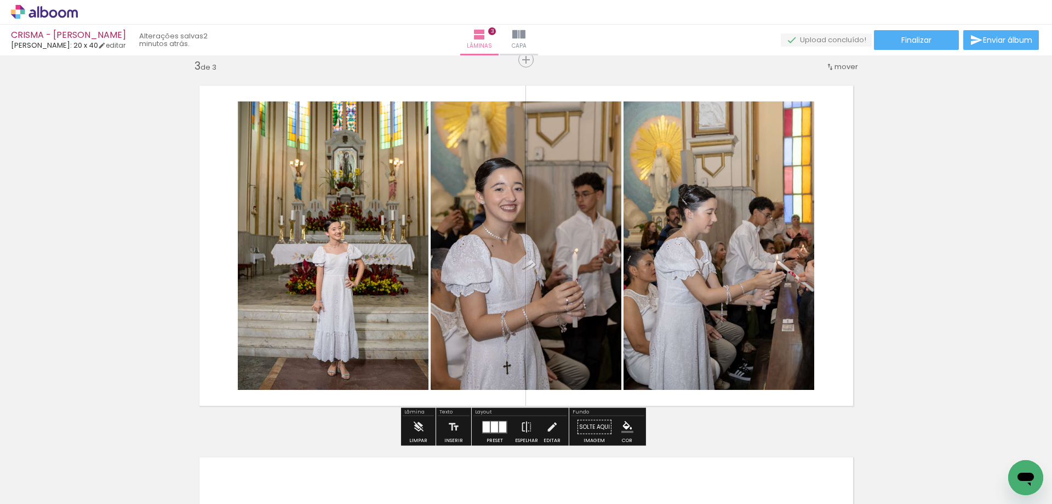
click at [534, 362] on quentale-photo at bounding box center [526, 245] width 191 height 288
click at [522, 424] on iron-icon at bounding box center [527, 427] width 12 height 22
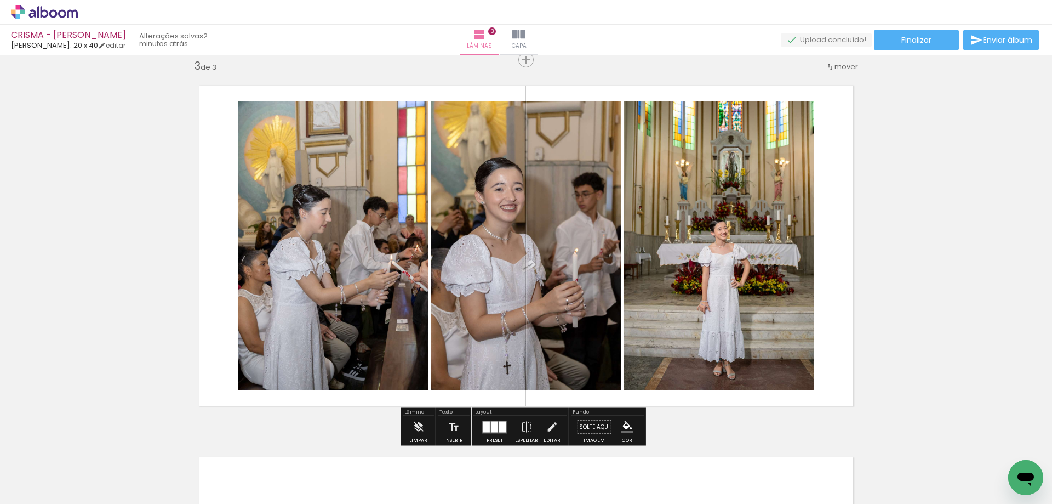
click at [567, 360] on quentale-photo at bounding box center [526, 245] width 191 height 288
click at [521, 424] on iron-icon at bounding box center [527, 427] width 12 height 22
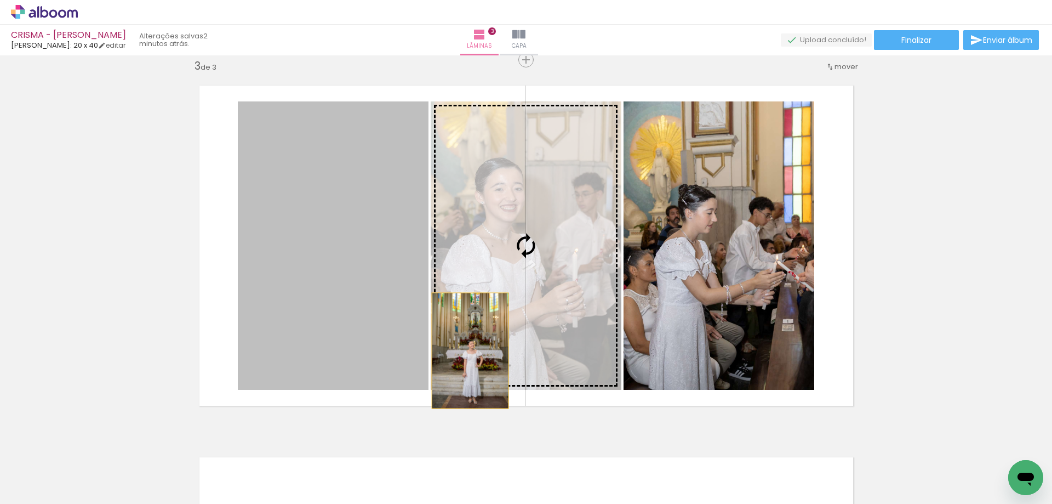
drag, startPoint x: 405, startPoint y: 351, endPoint x: 466, endPoint y: 350, distance: 60.8
click at [0, 0] on slot at bounding box center [0, 0] width 0 height 0
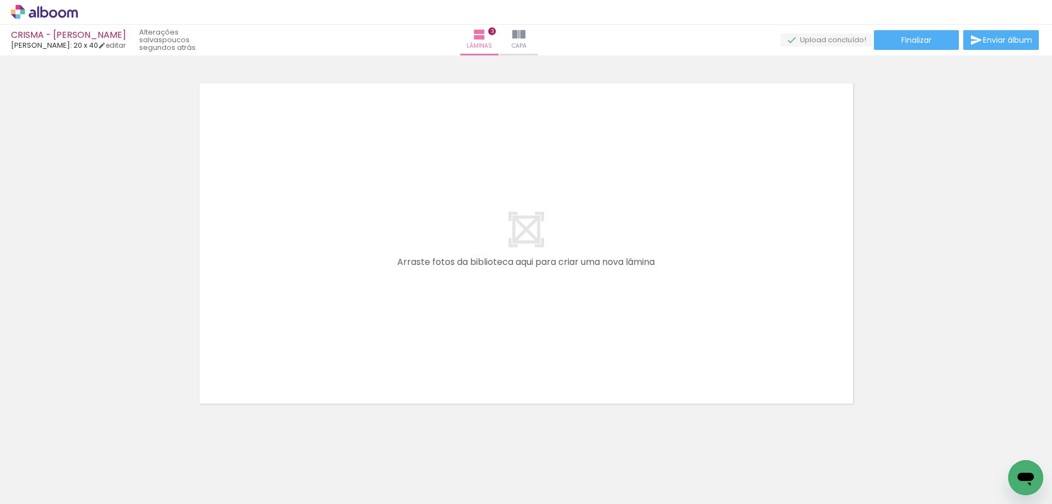
scroll to position [1133, 0]
drag, startPoint x: 289, startPoint y: 473, endPoint x: 296, endPoint y: 288, distance: 184.8
click at [296, 285] on quentale-workspace at bounding box center [526, 252] width 1052 height 504
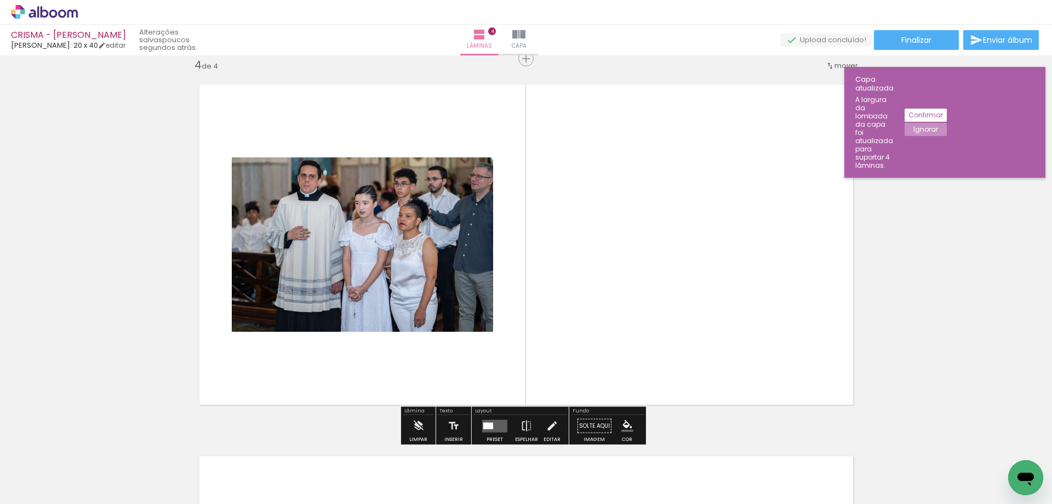
scroll to position [1128, 0]
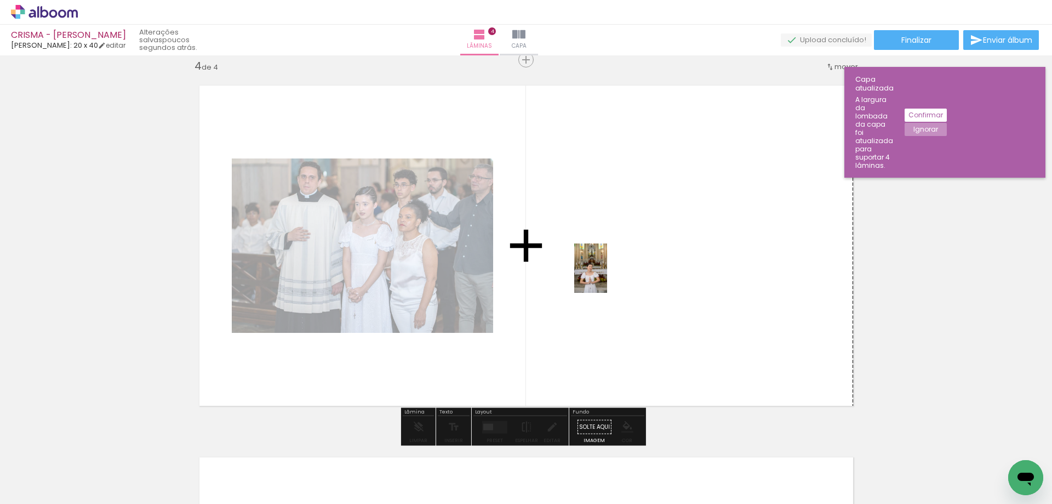
drag, startPoint x: 236, startPoint y: 477, endPoint x: 635, endPoint y: 278, distance: 446.5
click at [634, 277] on quentale-workspace at bounding box center [526, 252] width 1052 height 504
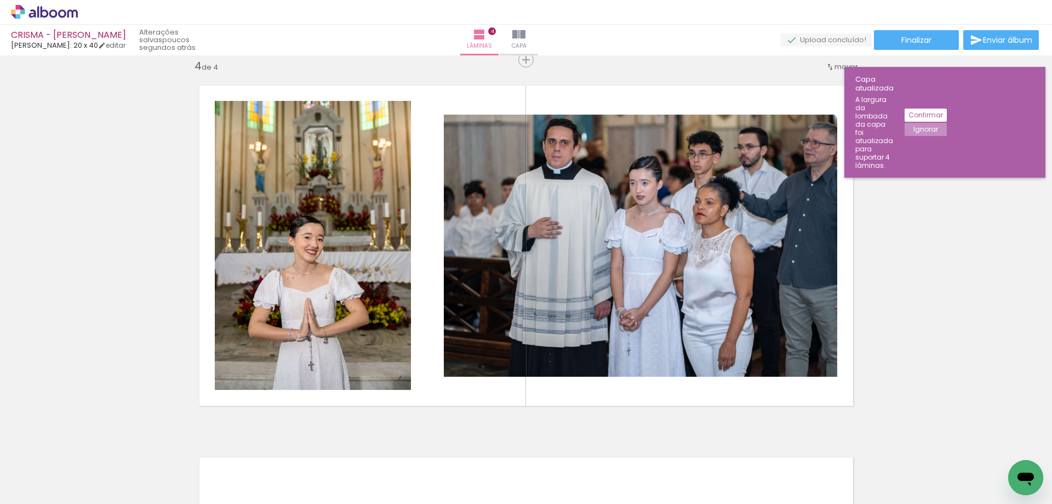
click at [0, 0] on slot "Ignorar" at bounding box center [0, 0] width 0 height 0
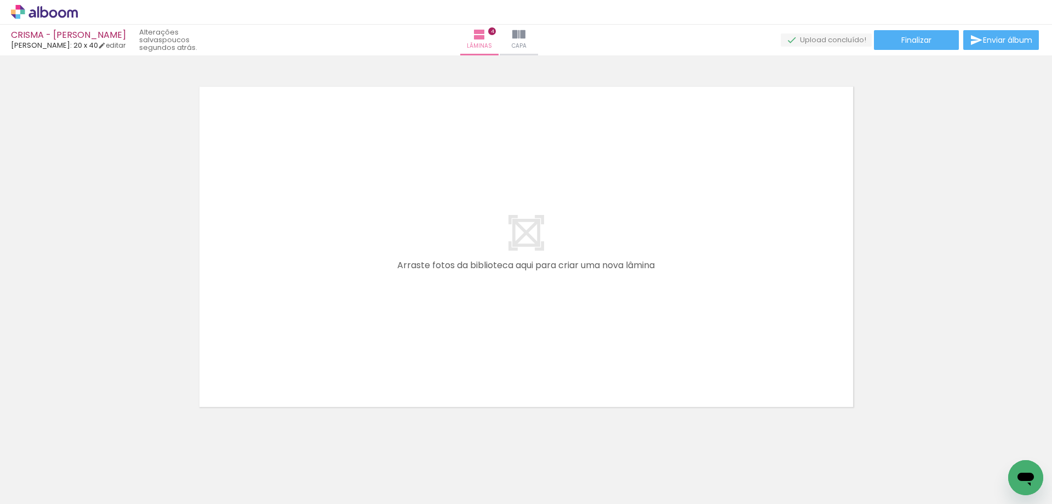
scroll to position [1502, 0]
drag, startPoint x: 422, startPoint y: 478, endPoint x: 443, endPoint y: 353, distance: 126.1
click at [441, 346] on quentale-workspace at bounding box center [526, 252] width 1052 height 504
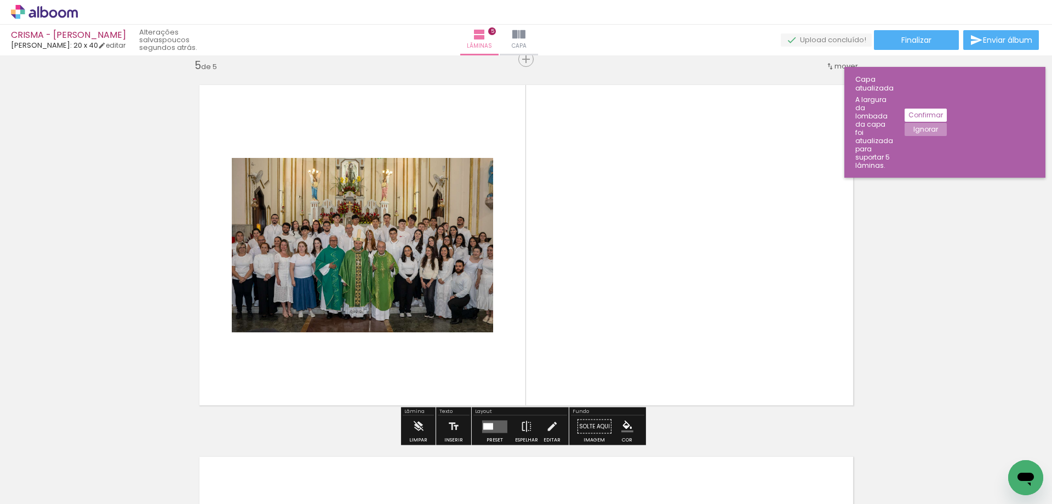
scroll to position [1500, 0]
click at [0, 0] on slot "Ignorar" at bounding box center [0, 0] width 0 height 0
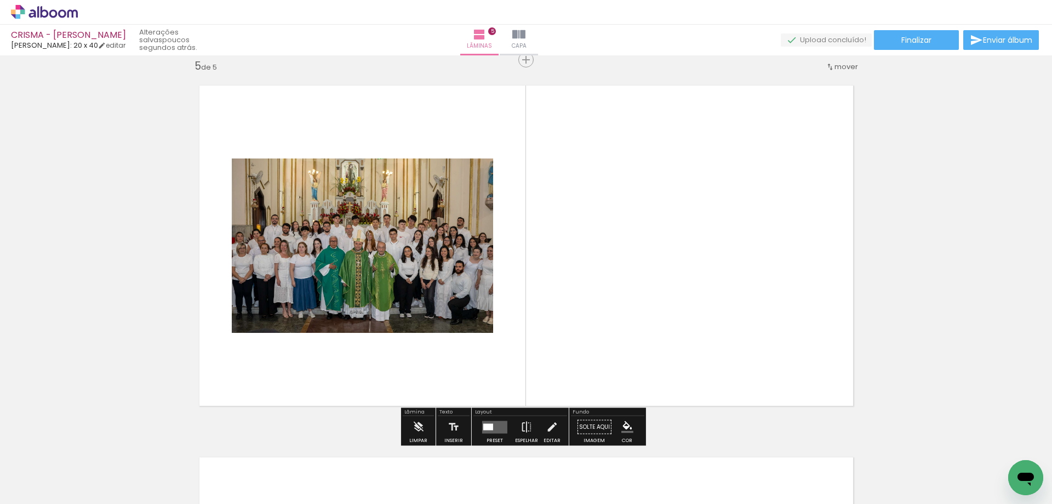
click at [493, 425] on quentale-layouter at bounding box center [494, 426] width 25 height 13
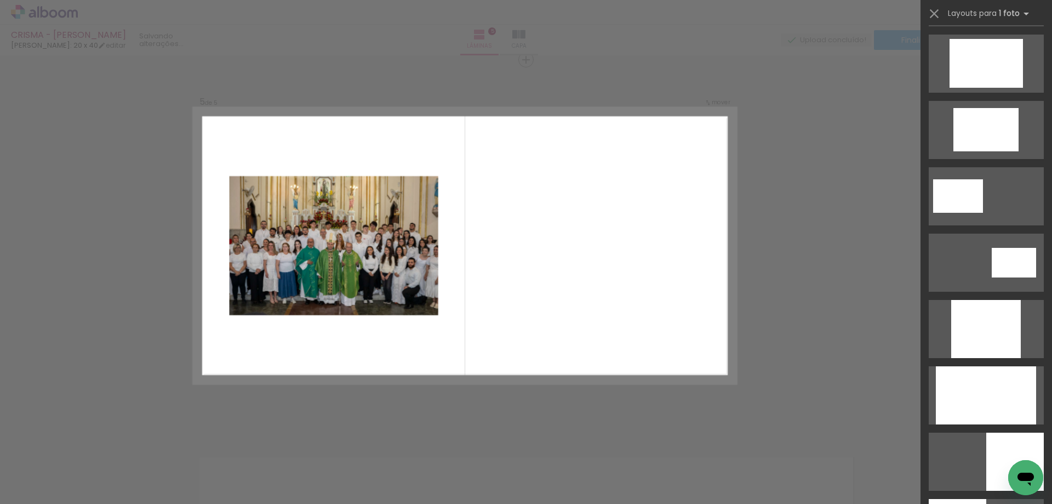
scroll to position [0, 0]
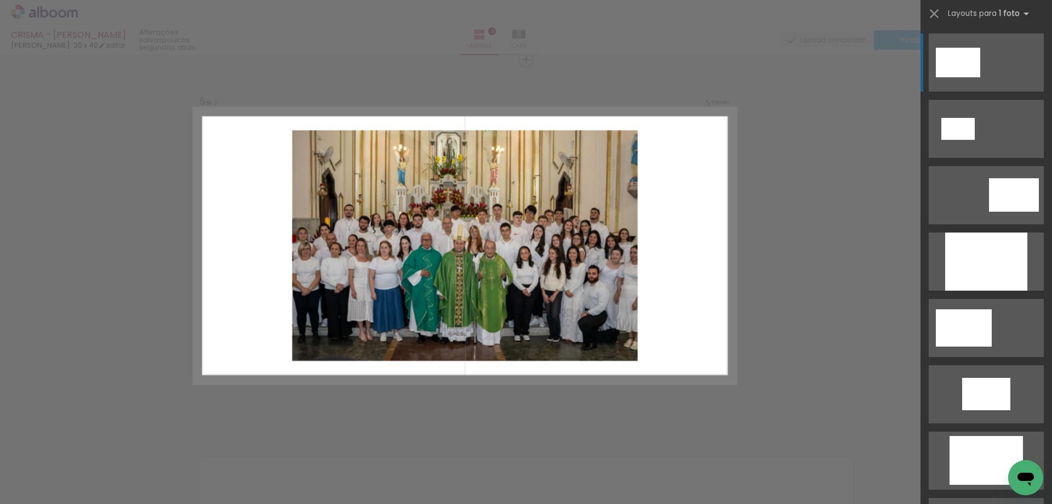
drag, startPoint x: 973, startPoint y: 453, endPoint x: 968, endPoint y: 458, distance: 7.7
click at [973, 455] on div at bounding box center [986, 460] width 73 height 49
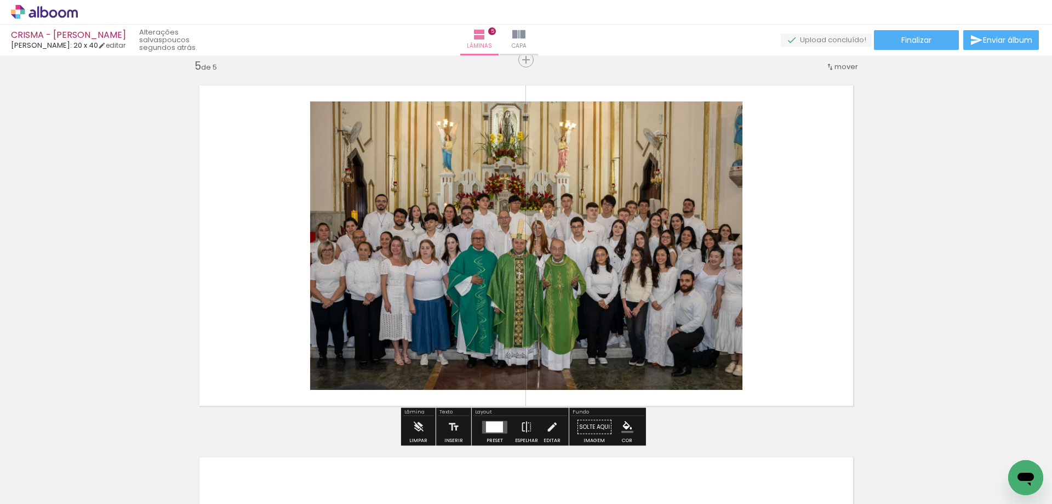
click at [498, 425] on div at bounding box center [494, 426] width 17 height 11
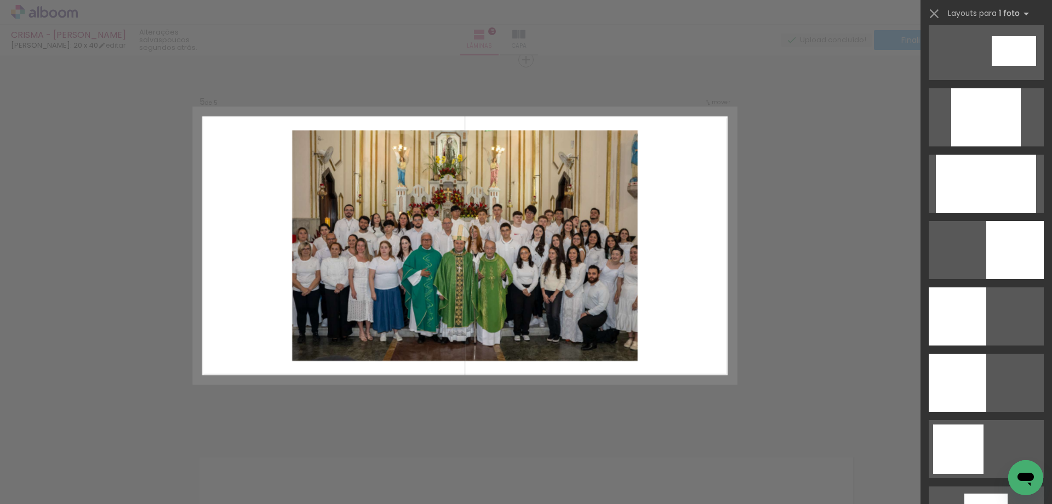
scroll to position [596, 0]
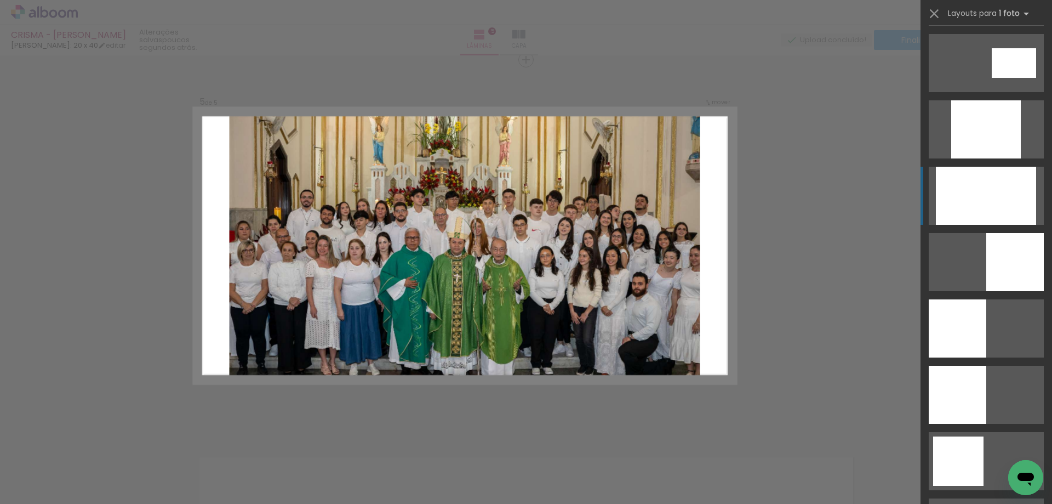
click at [1016, 205] on div at bounding box center [986, 196] width 100 height 58
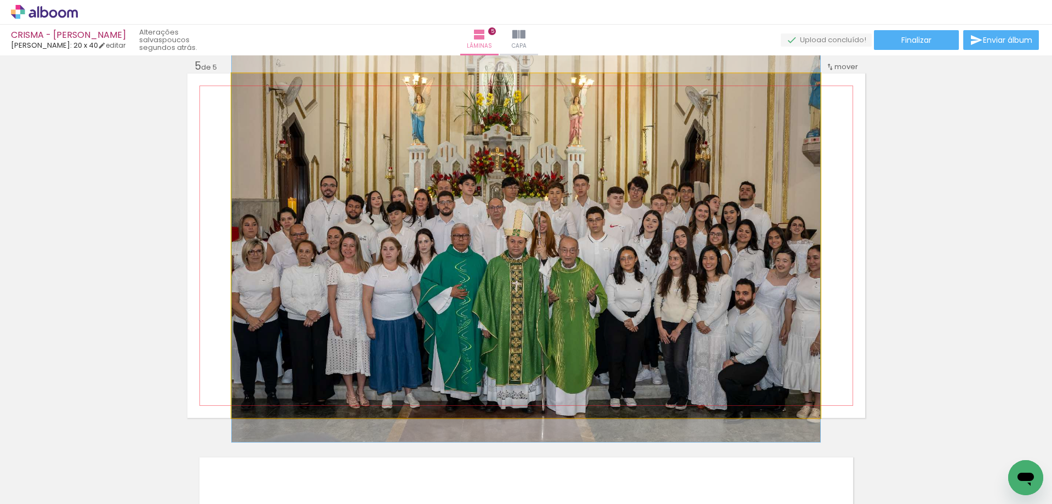
click at [767, 228] on quentale-photo at bounding box center [526, 245] width 588 height 344
click at [769, 228] on quentale-photo at bounding box center [526, 245] width 588 height 344
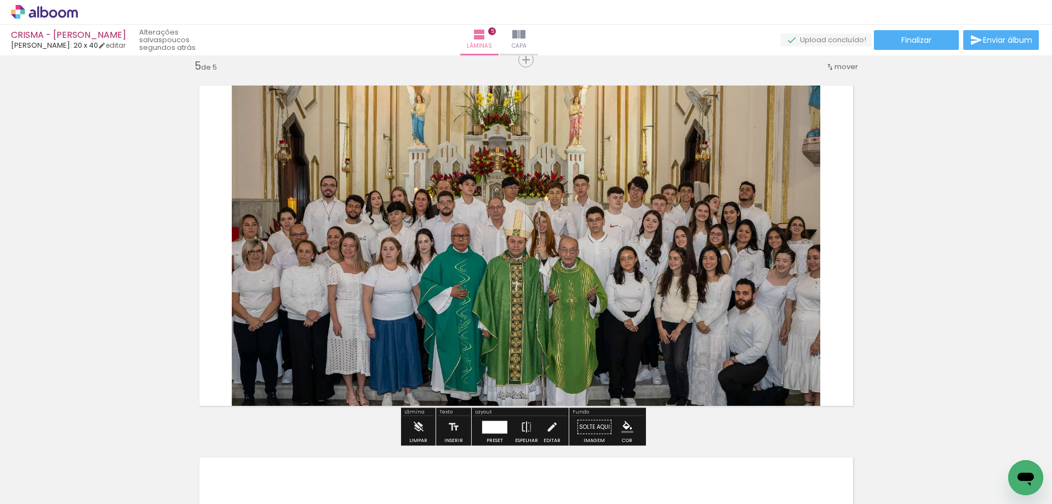
click at [546, 424] on iron-icon at bounding box center [552, 427] width 12 height 22
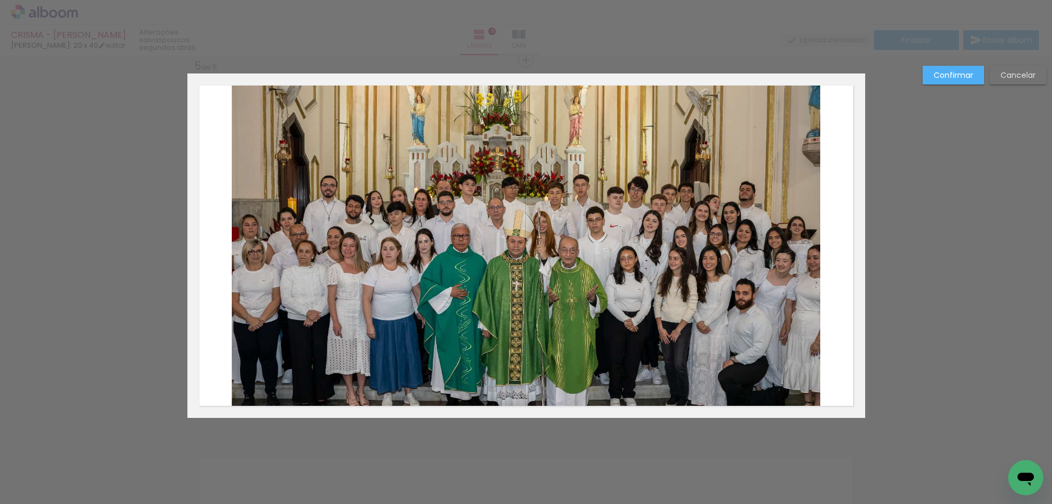
click at [330, 370] on quentale-photo at bounding box center [526, 245] width 588 height 344
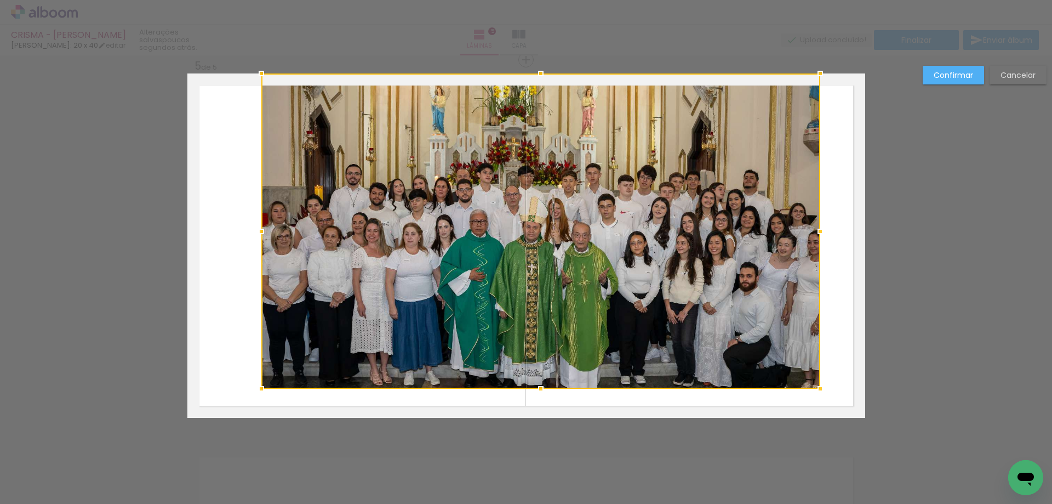
drag, startPoint x: 226, startPoint y: 419, endPoint x: 261, endPoint y: 392, distance: 44.2
click at [256, 391] on div at bounding box center [261, 389] width 22 height 22
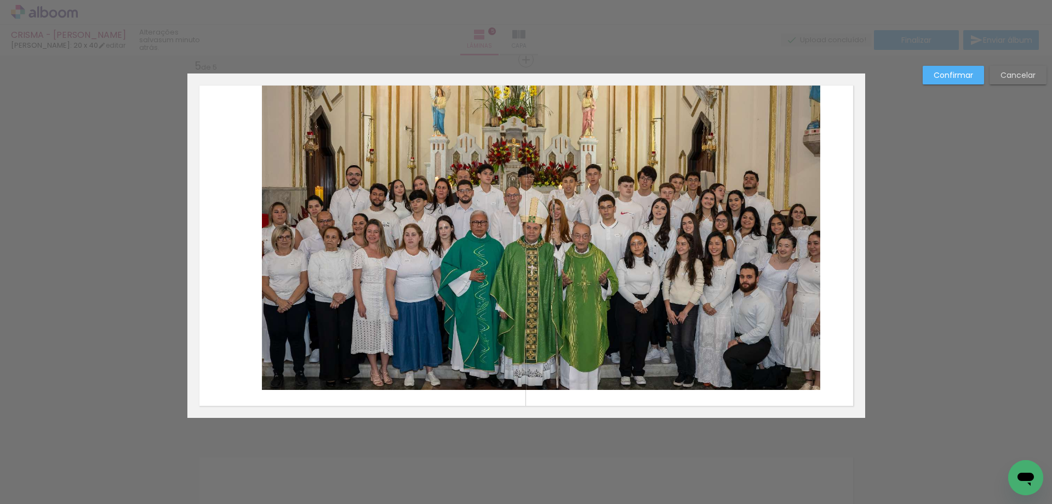
click at [498, 374] on quentale-photo at bounding box center [541, 231] width 558 height 316
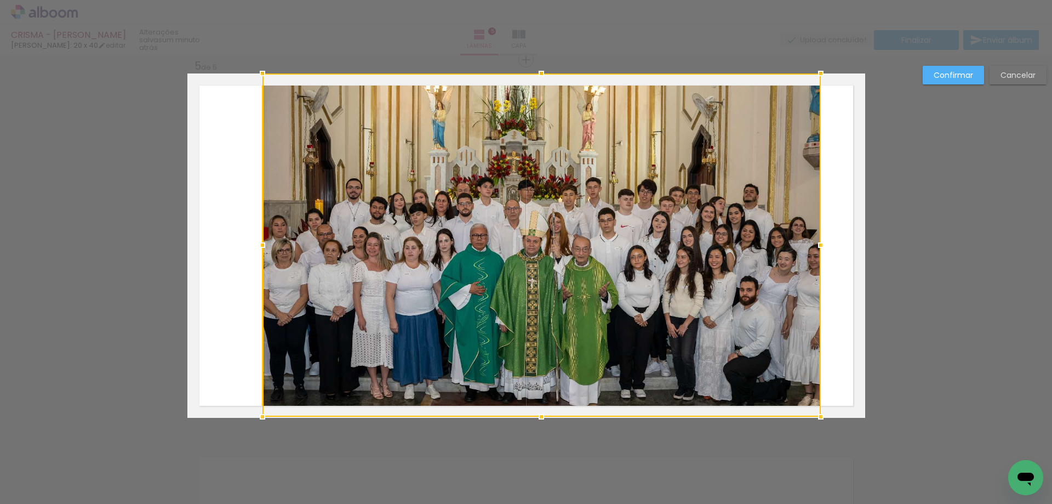
drag, startPoint x: 536, startPoint y: 391, endPoint x: 539, endPoint y: 408, distance: 17.1
click at [538, 408] on div at bounding box center [541, 416] width 22 height 22
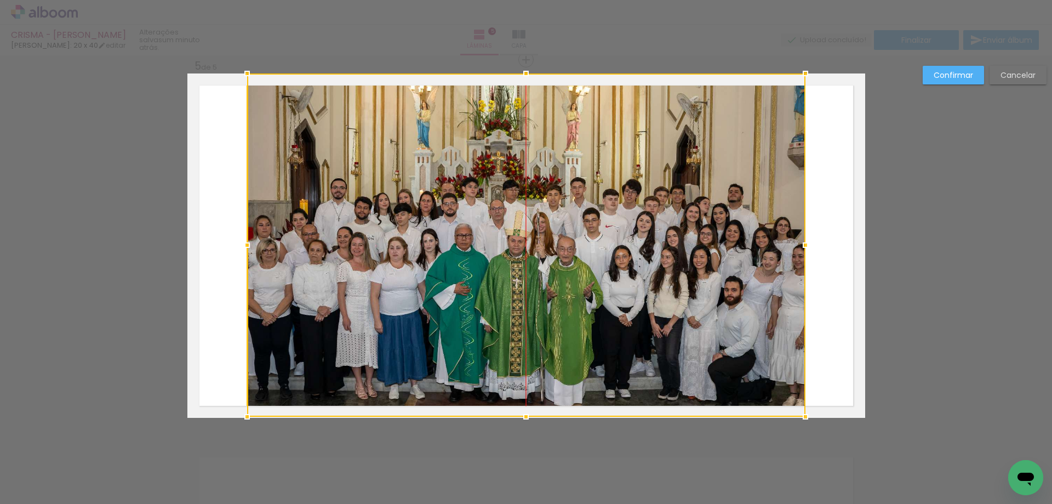
drag, startPoint x: 565, startPoint y: 116, endPoint x: 556, endPoint y: 99, distance: 19.9
click at [556, 99] on div at bounding box center [526, 244] width 558 height 343
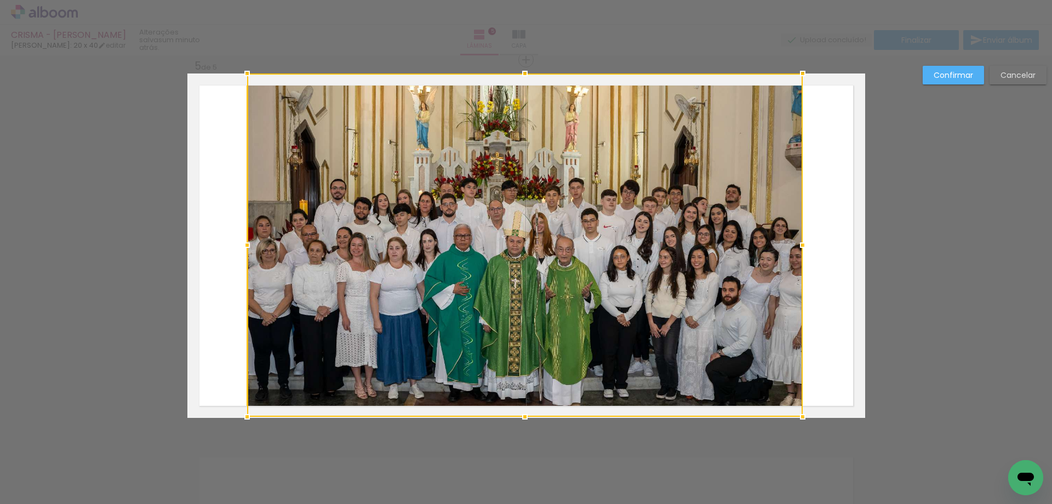
drag, startPoint x: 802, startPoint y: 242, endPoint x: 796, endPoint y: 244, distance: 6.4
click at [794, 243] on div at bounding box center [803, 245] width 22 height 22
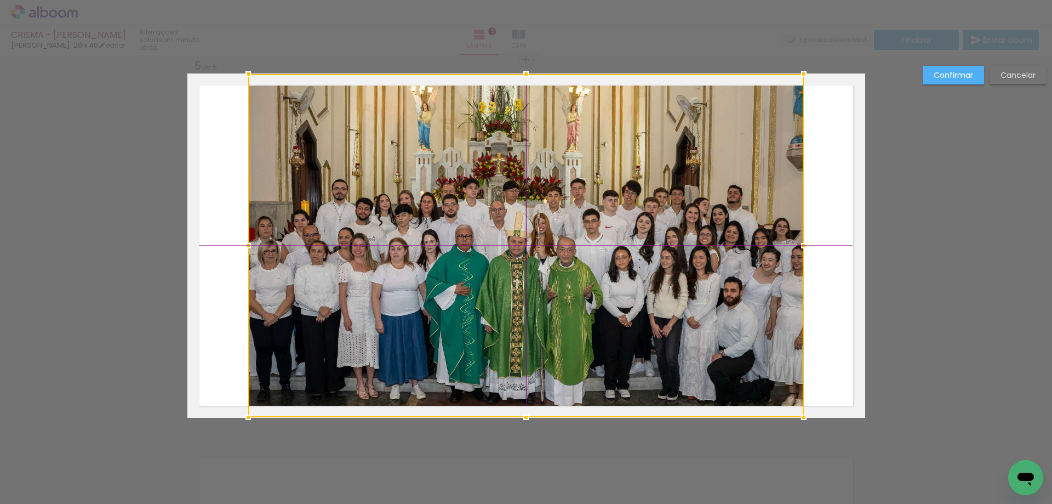
drag, startPoint x: 747, startPoint y: 253, endPoint x: 753, endPoint y: 253, distance: 5.5
click at [751, 253] on div at bounding box center [526, 245] width 556 height 343
click at [797, 247] on div at bounding box center [803, 246] width 22 height 22
click at [739, 264] on div at bounding box center [526, 246] width 555 height 343
click at [741, 260] on div at bounding box center [526, 245] width 555 height 343
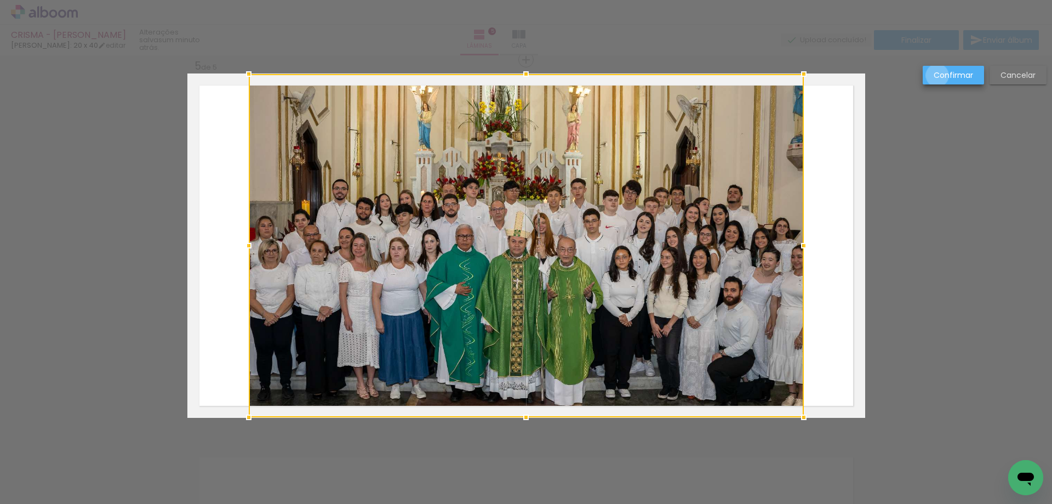
drag, startPoint x: 938, startPoint y: 76, endPoint x: 947, endPoint y: 76, distance: 9.3
click at [0, 0] on slot "Confirmar" at bounding box center [0, 0] width 0 height 0
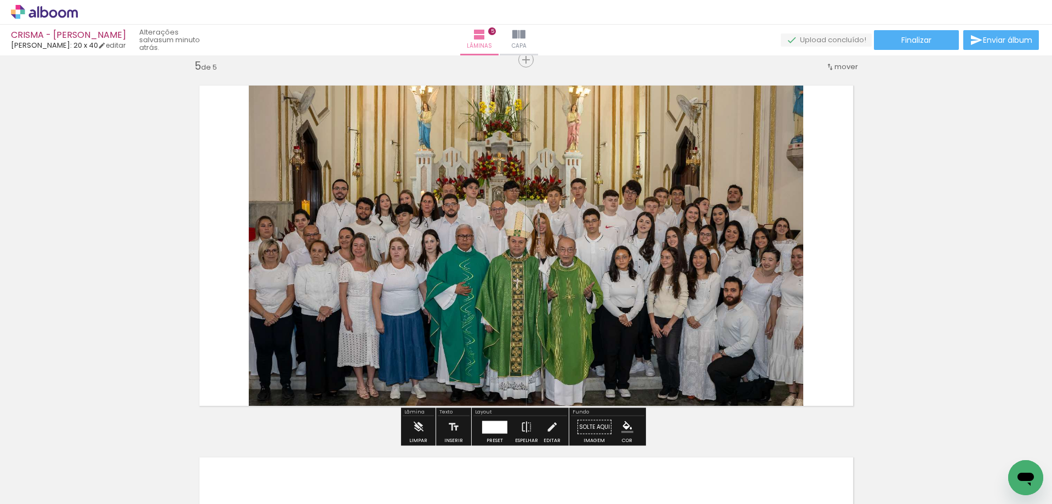
click at [826, 275] on quentale-layouter at bounding box center [526, 245] width 678 height 344
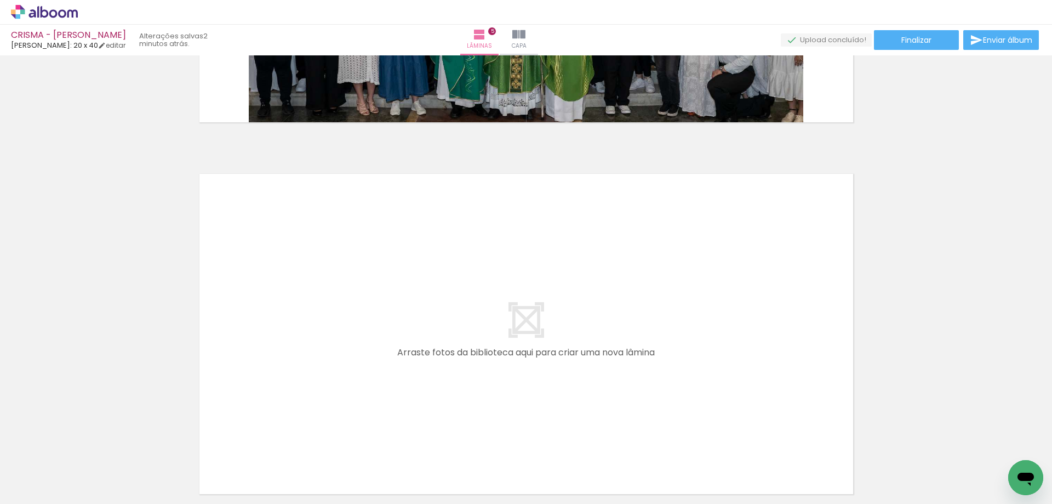
scroll to position [1724, 0]
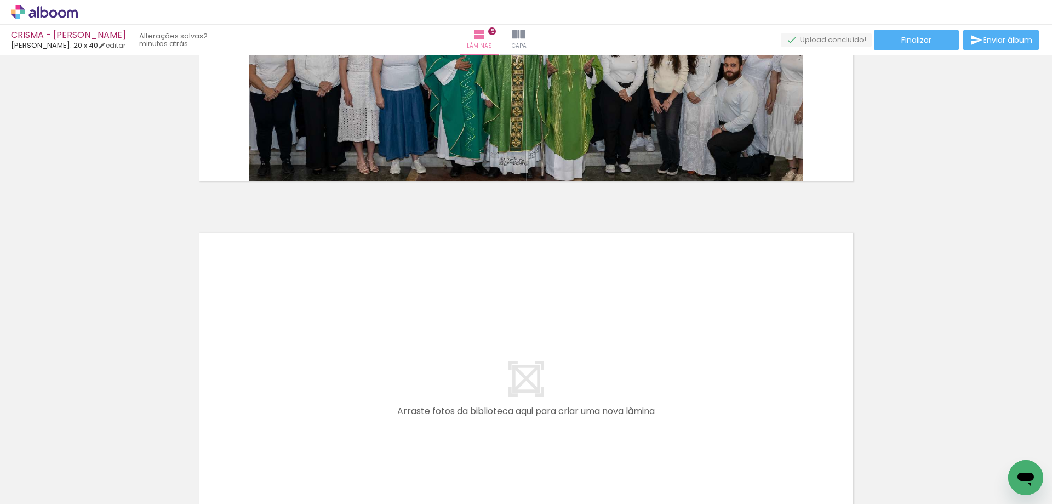
drag, startPoint x: 787, startPoint y: 274, endPoint x: 741, endPoint y: 284, distance: 47.6
click at [770, 278] on quentale-layouter at bounding box center [526, 392] width 678 height 344
click at [741, 287] on quentale-layouter at bounding box center [526, 392] width 678 height 344
drag, startPoint x: 538, startPoint y: 477, endPoint x: 616, endPoint y: 367, distance: 135.6
click at [616, 367] on quentale-workspace at bounding box center [526, 252] width 1052 height 504
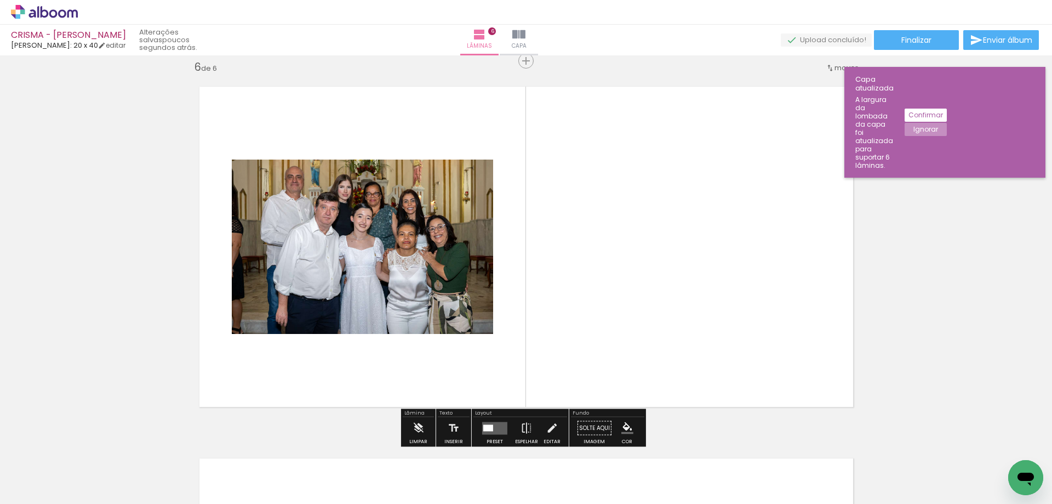
scroll to position [1871, 0]
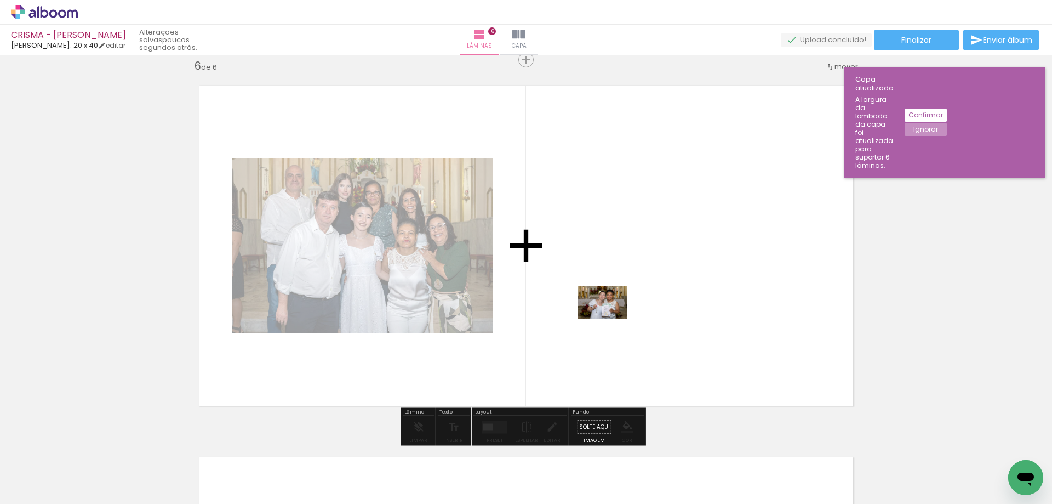
drag, startPoint x: 485, startPoint y: 466, endPoint x: 613, endPoint y: 319, distance: 195.0
click at [613, 319] on quentale-workspace at bounding box center [526, 252] width 1052 height 504
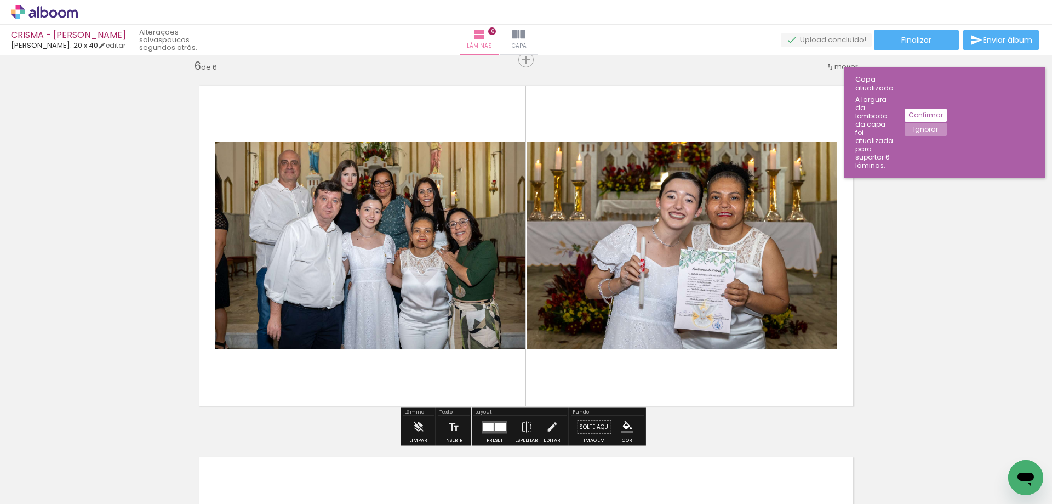
click at [502, 421] on quentale-layouter at bounding box center [494, 426] width 25 height 13
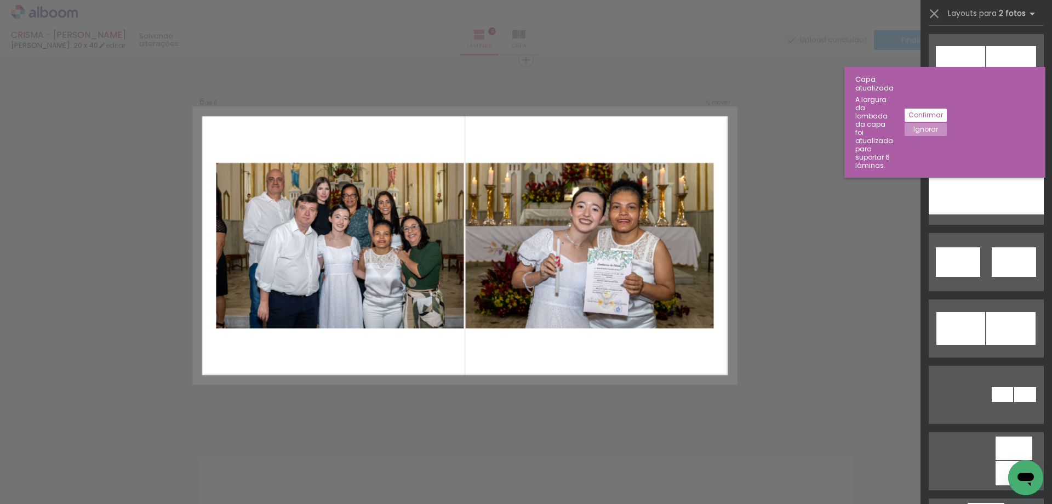
scroll to position [0, 0]
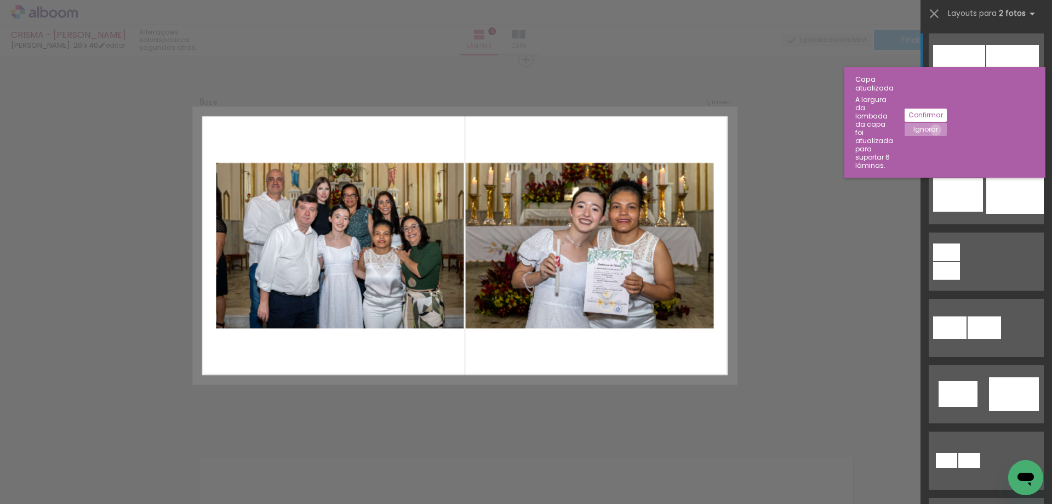
drag, startPoint x: 1030, startPoint y: 96, endPoint x: 1044, endPoint y: 79, distance: 21.8
click at [947, 123] on paper-button "Ignorar" at bounding box center [926, 129] width 42 height 13
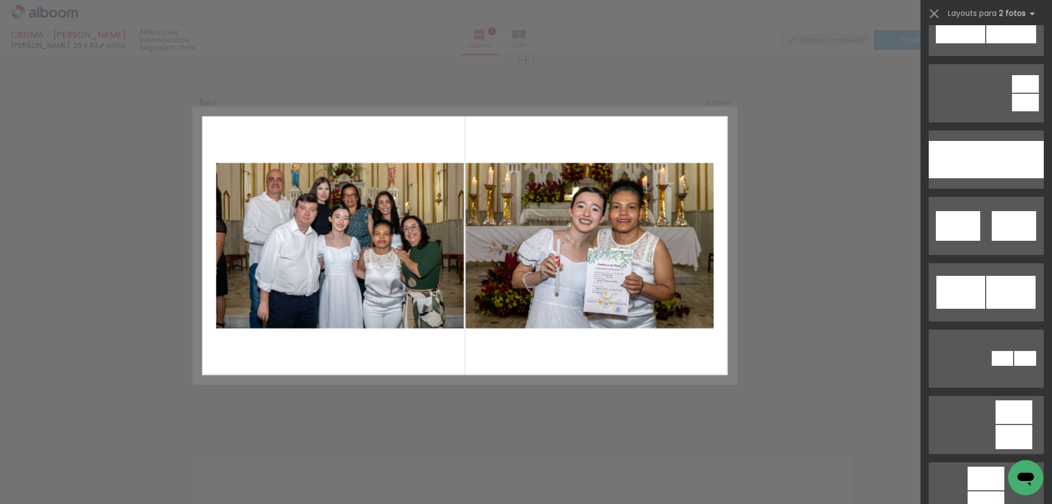
scroll to position [579, 0]
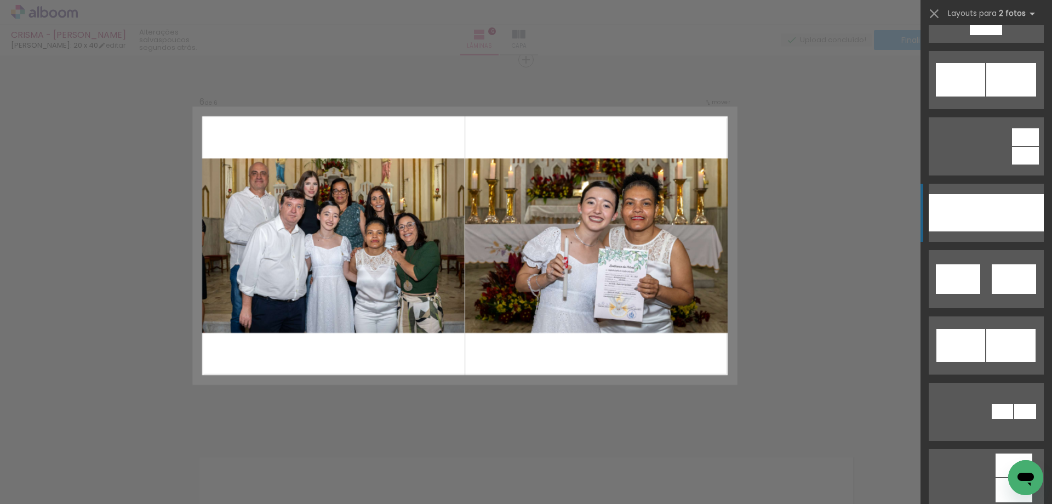
click at [1007, 206] on div at bounding box center [1015, 212] width 58 height 37
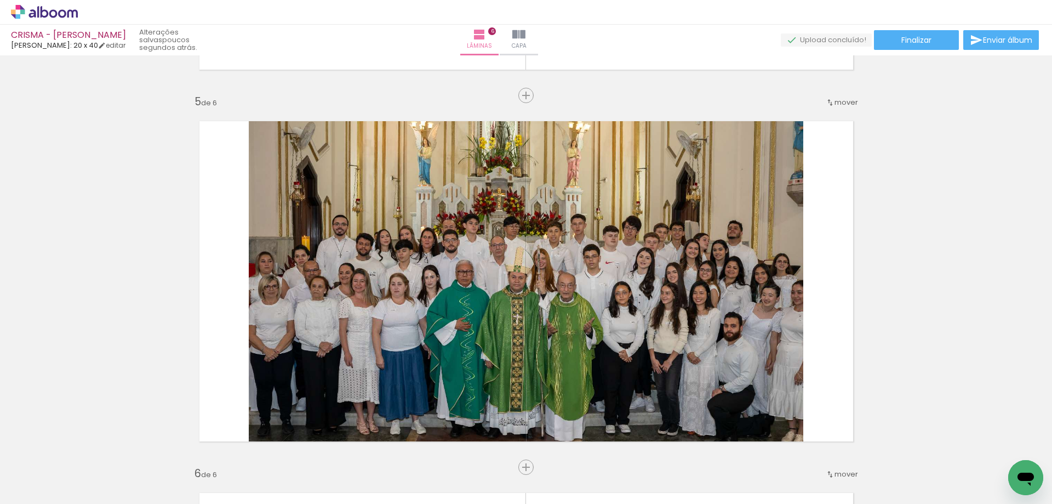
scroll to position [1454, 0]
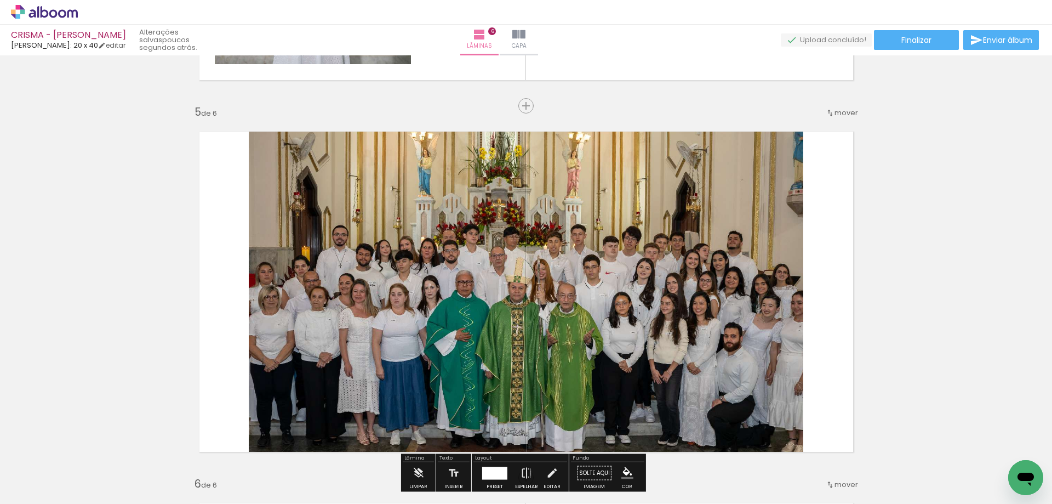
click at [847, 113] on span "mover" at bounding box center [847, 112] width 24 height 10
click at [818, 200] on span "6" at bounding box center [821, 201] width 6 height 18
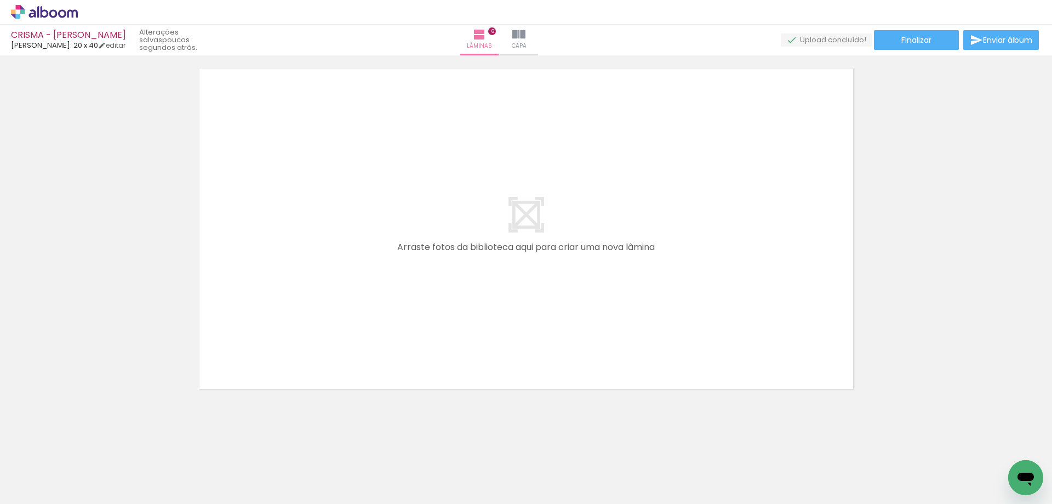
scroll to position [2264, 0]
drag, startPoint x: 135, startPoint y: 434, endPoint x: 348, endPoint y: 293, distance: 255.5
click at [340, 290] on quentale-workspace at bounding box center [526, 252] width 1052 height 504
click at [340, 306] on quentale-layouter at bounding box center [526, 225] width 678 height 344
click at [341, 291] on quentale-layouter at bounding box center [526, 225] width 678 height 344
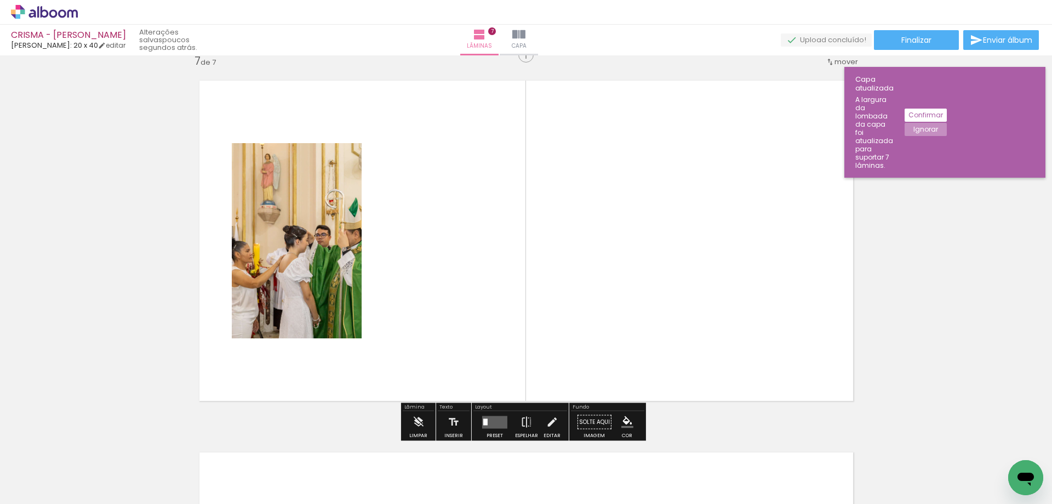
scroll to position [2243, 0]
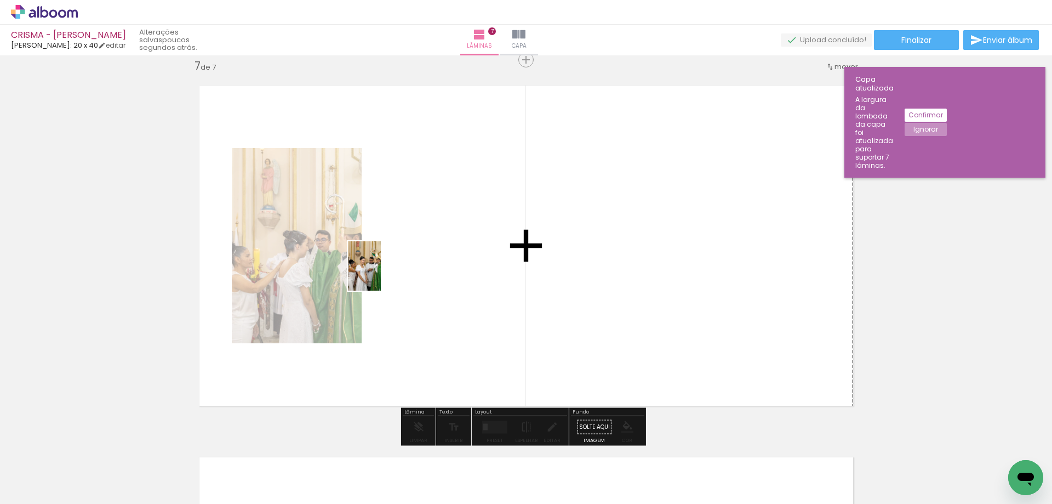
drag, startPoint x: 112, startPoint y: 471, endPoint x: 495, endPoint y: 238, distance: 448.0
click at [488, 235] on quentale-workspace at bounding box center [526, 252] width 1052 height 504
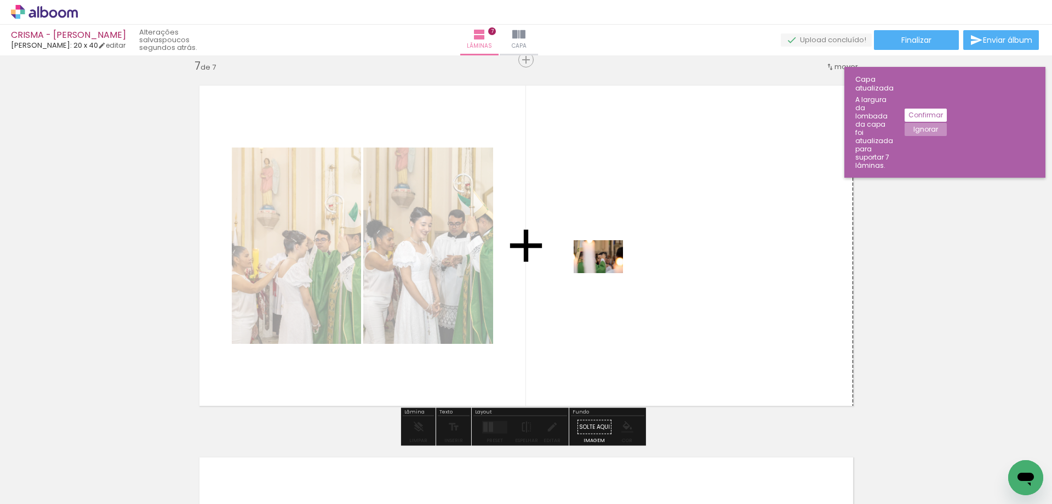
drag, startPoint x: 110, startPoint y: 464, endPoint x: 614, endPoint y: 272, distance: 539.9
click at [614, 272] on quentale-workspace at bounding box center [526, 252] width 1052 height 504
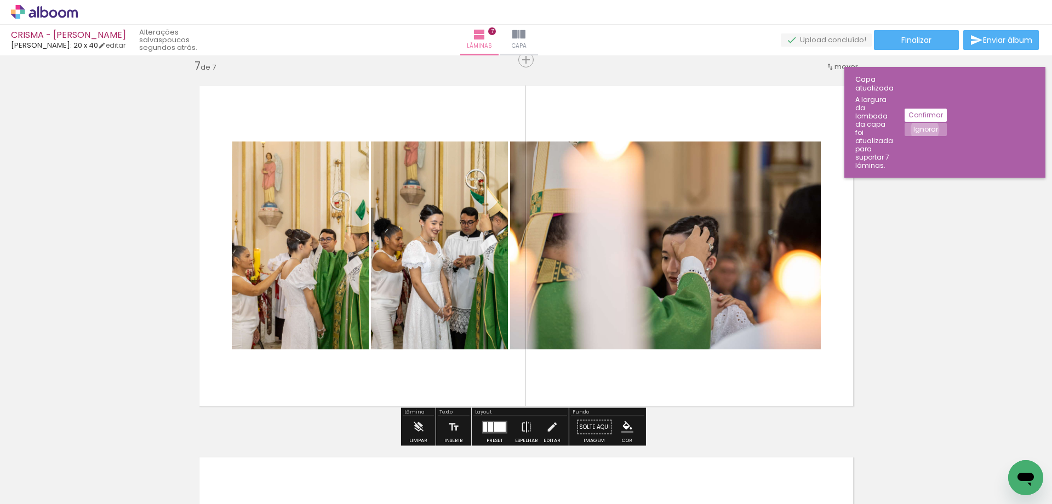
click at [0, 0] on slot "Ignorar" at bounding box center [0, 0] width 0 height 0
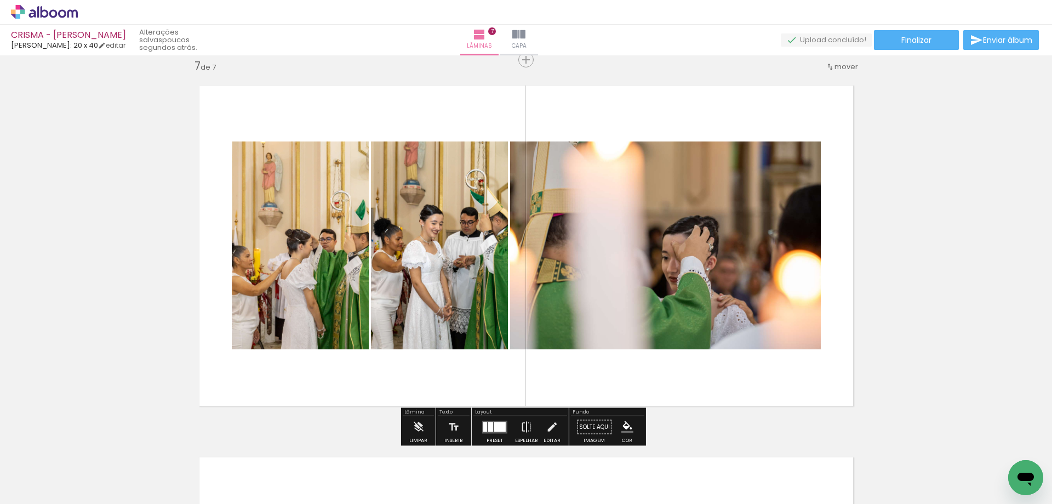
click at [494, 426] on div at bounding box center [500, 426] width 12 height 10
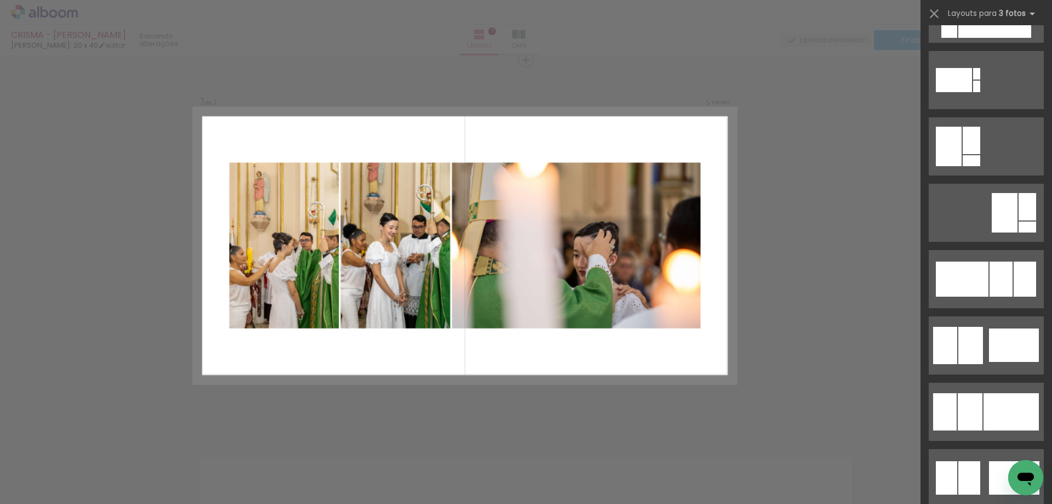
scroll to position [0, 0]
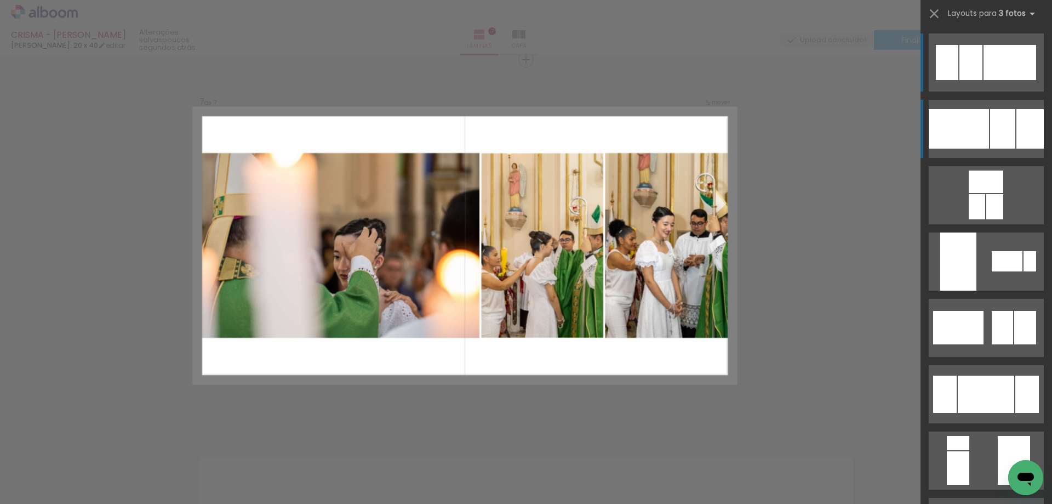
click at [998, 135] on div at bounding box center [1002, 128] width 25 height 39
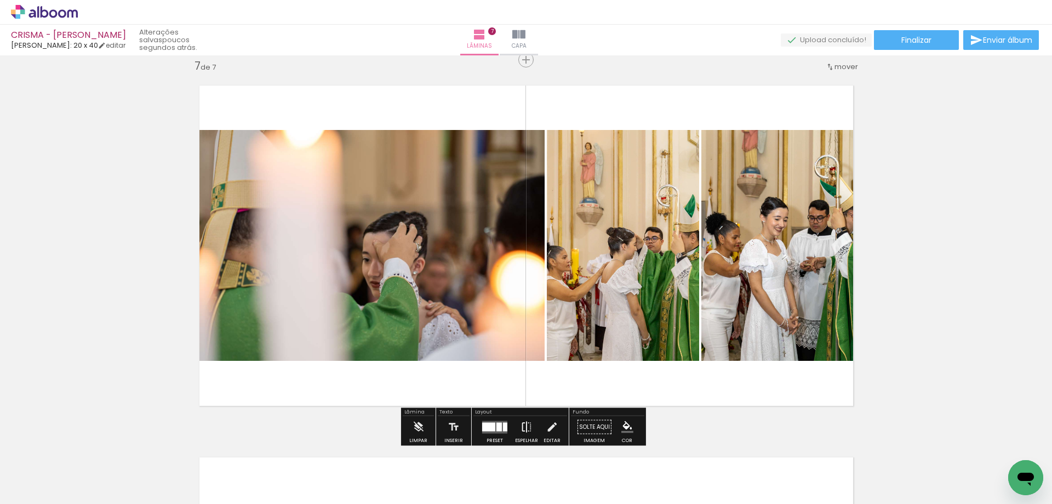
click at [521, 425] on iron-icon at bounding box center [527, 427] width 12 height 22
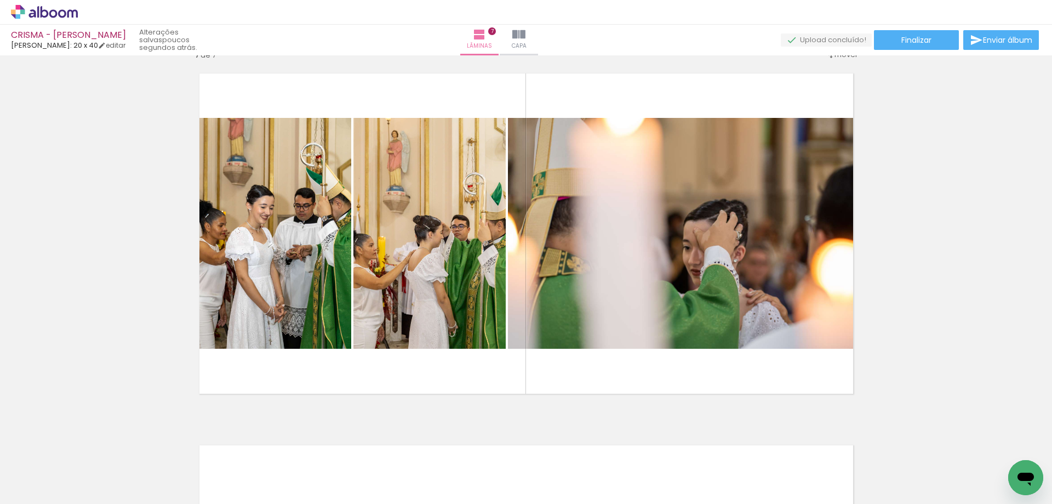
scroll to position [2235, 0]
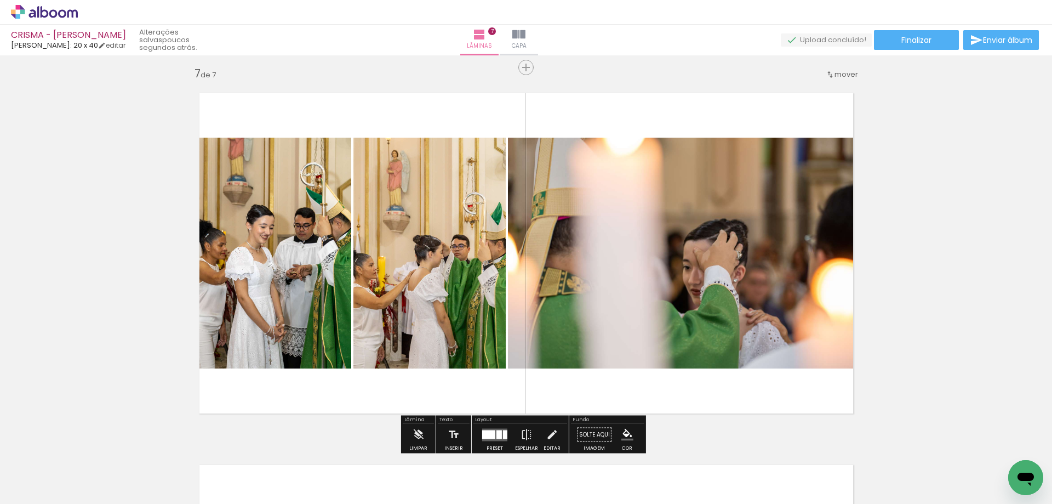
click at [845, 76] on span "mover" at bounding box center [847, 74] width 24 height 10
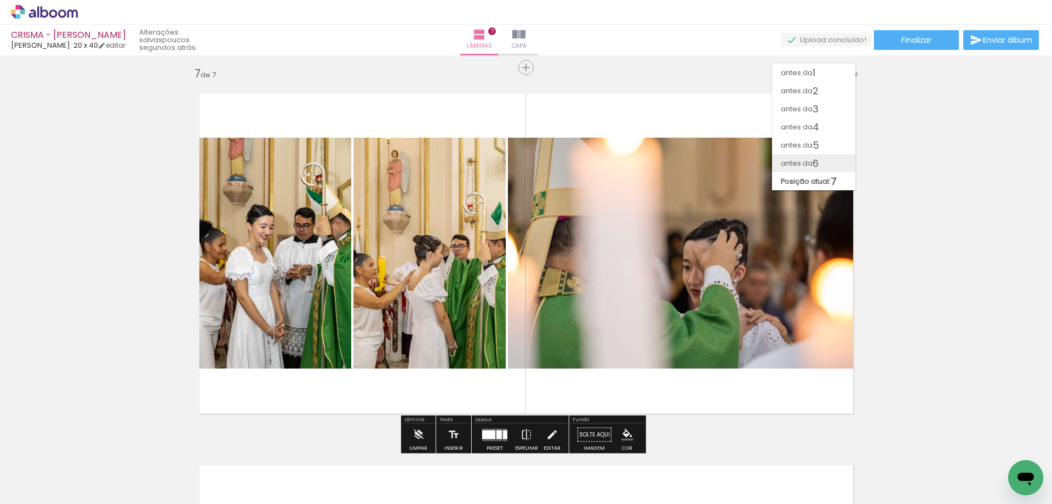
click at [819, 158] on span "6" at bounding box center [816, 163] width 6 height 18
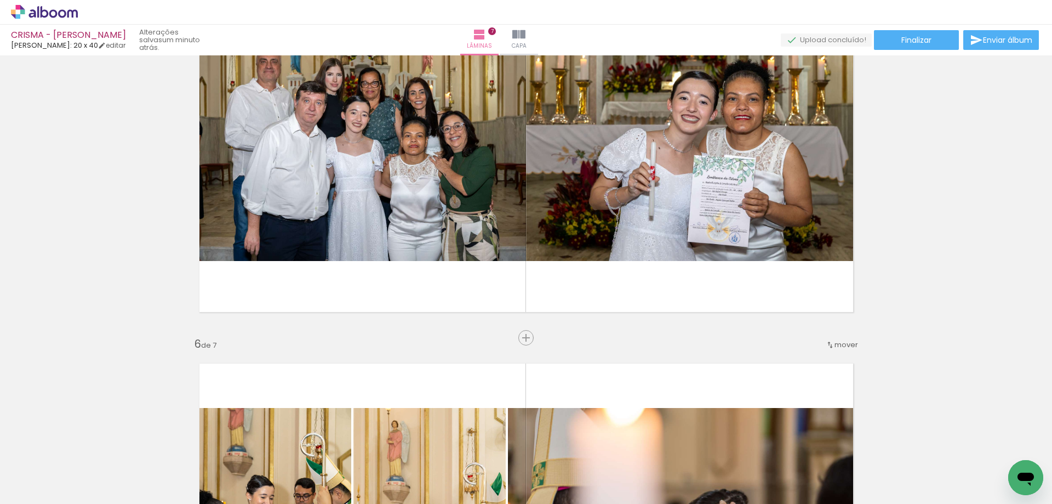
scroll to position [1572, 0]
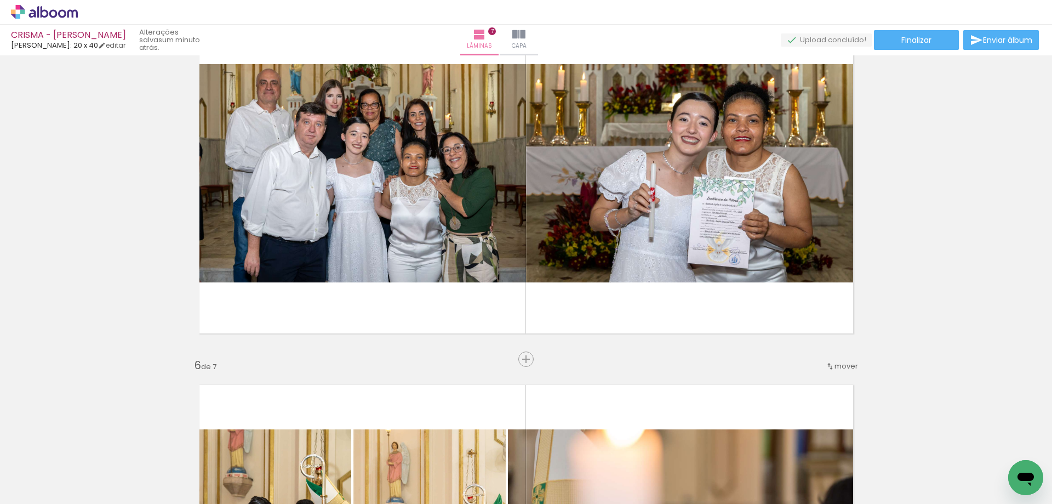
click at [844, 365] on span "mover" at bounding box center [847, 366] width 24 height 10
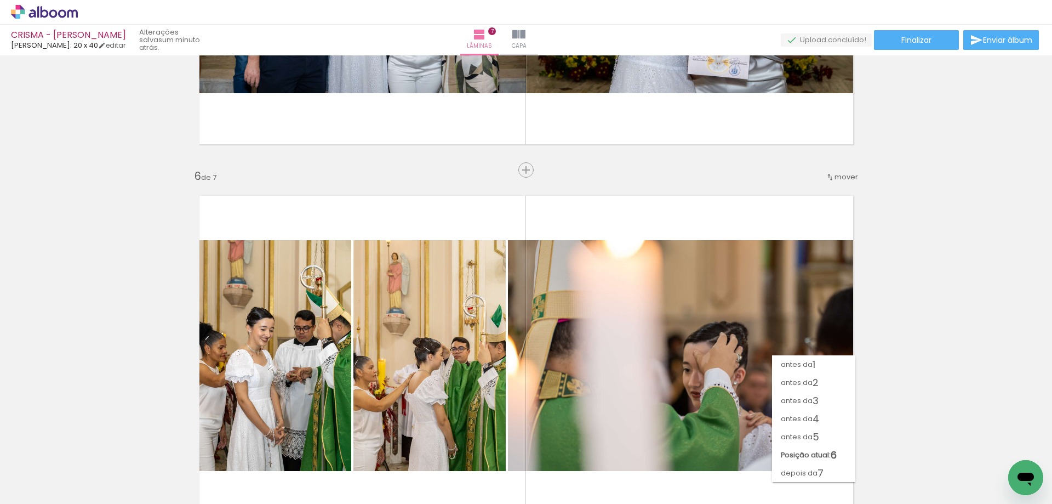
scroll to position [1773, 0]
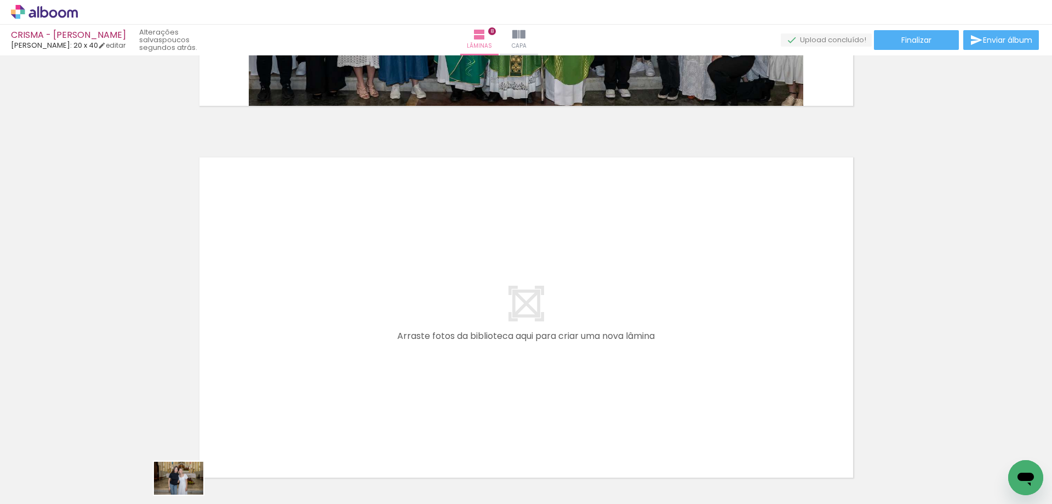
click at [186, 483] on div at bounding box center [171, 467] width 54 height 36
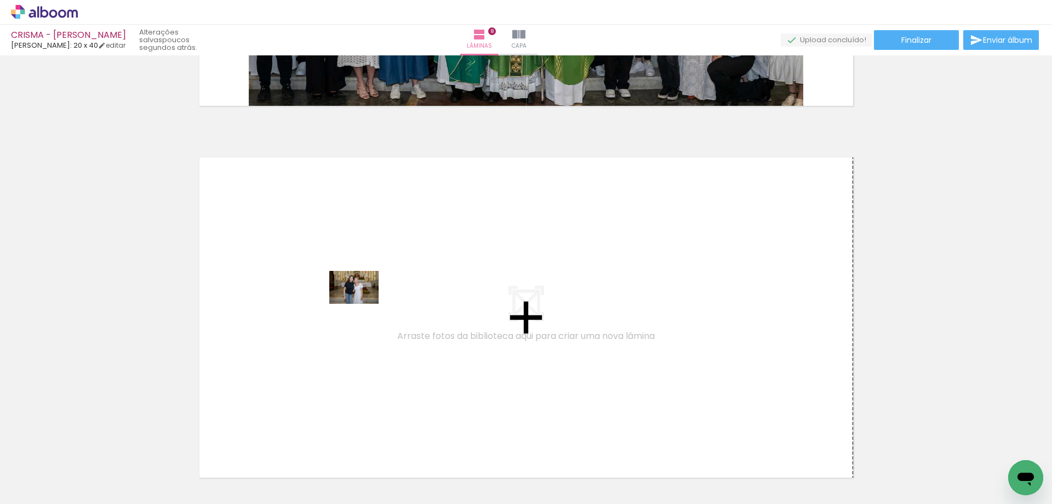
drag, startPoint x: 186, startPoint y: 459, endPoint x: 369, endPoint y: 296, distance: 244.5
click at [369, 296] on quentale-workspace at bounding box center [526, 252] width 1052 height 504
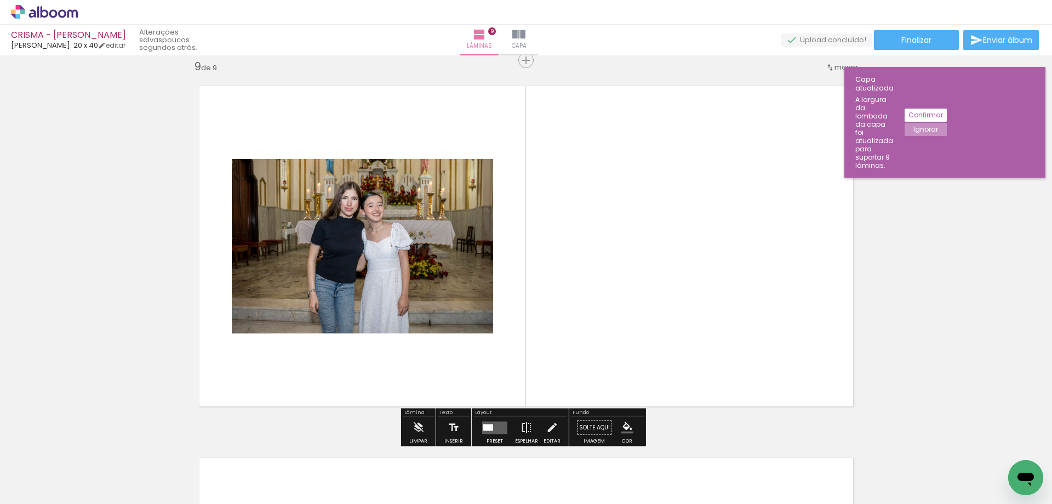
scroll to position [2986, 0]
click at [1044, 402] on div "Inserir lâmina 1 de 9 Inserir lâmina 2 de 9 Inserir lâmina 3 de 9 Inserir lâmin…" at bounding box center [526, 279] width 1052 height 448
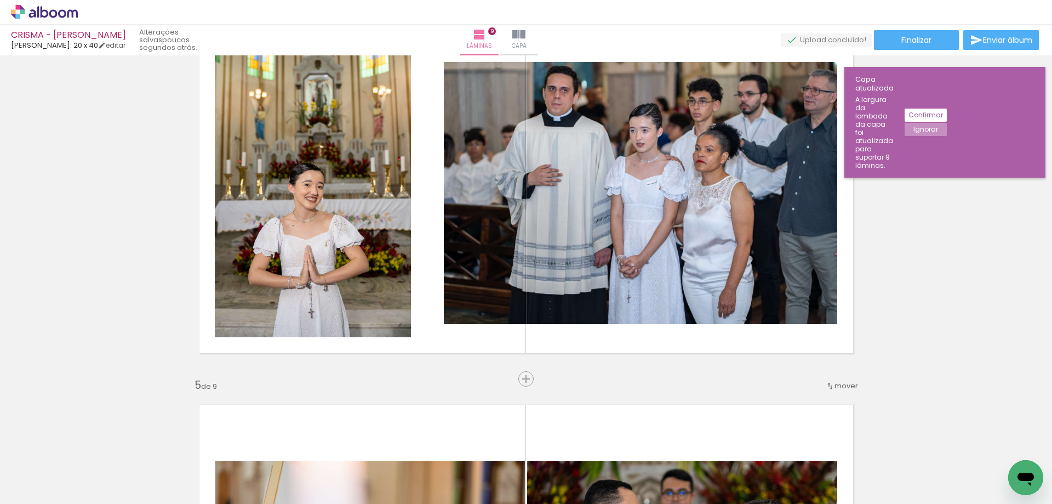
scroll to position [1164, 0]
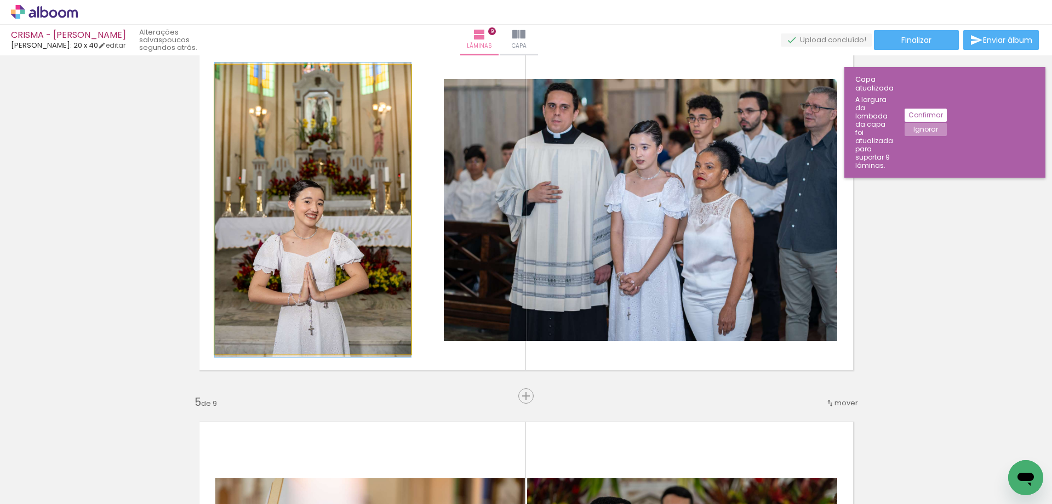
click at [350, 294] on quentale-photo at bounding box center [313, 209] width 196 height 289
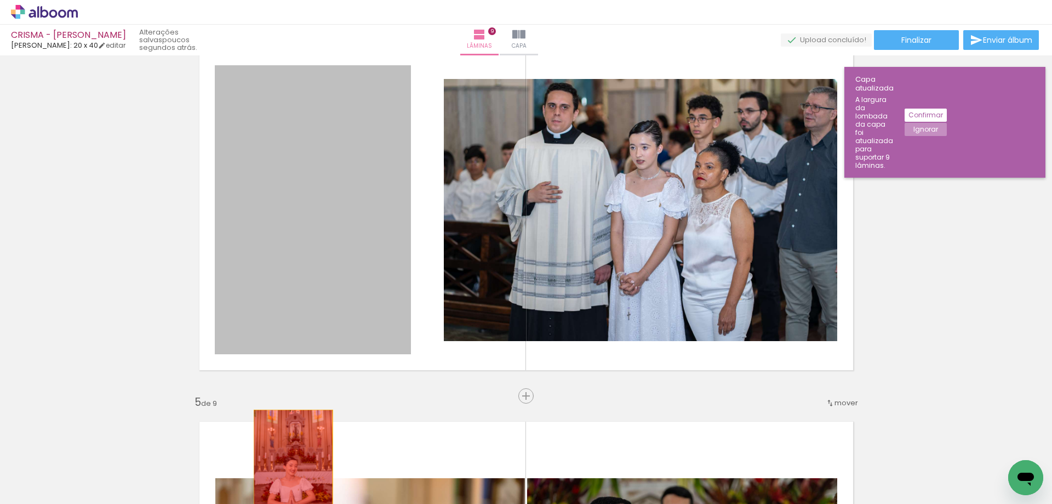
drag, startPoint x: 348, startPoint y: 285, endPoint x: 290, endPoint y: 470, distance: 193.1
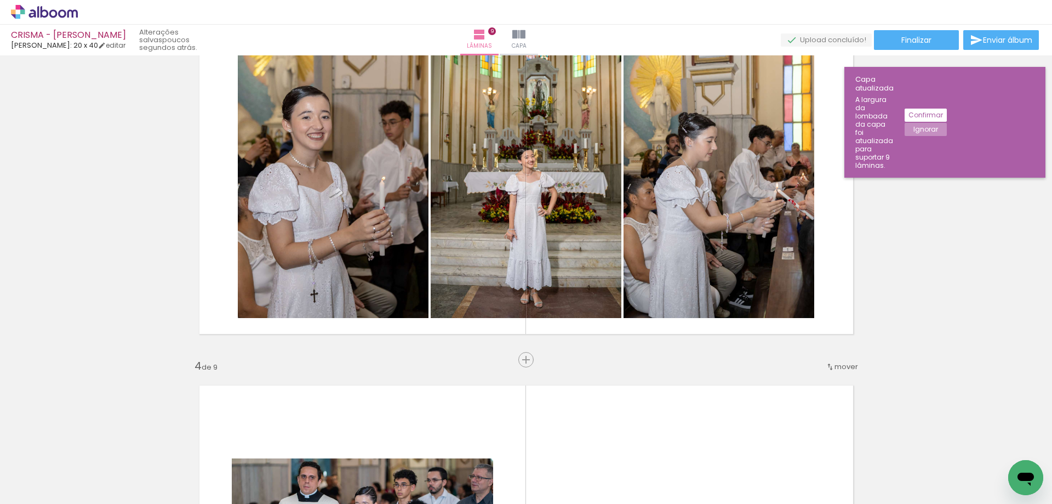
scroll to position [841, 0]
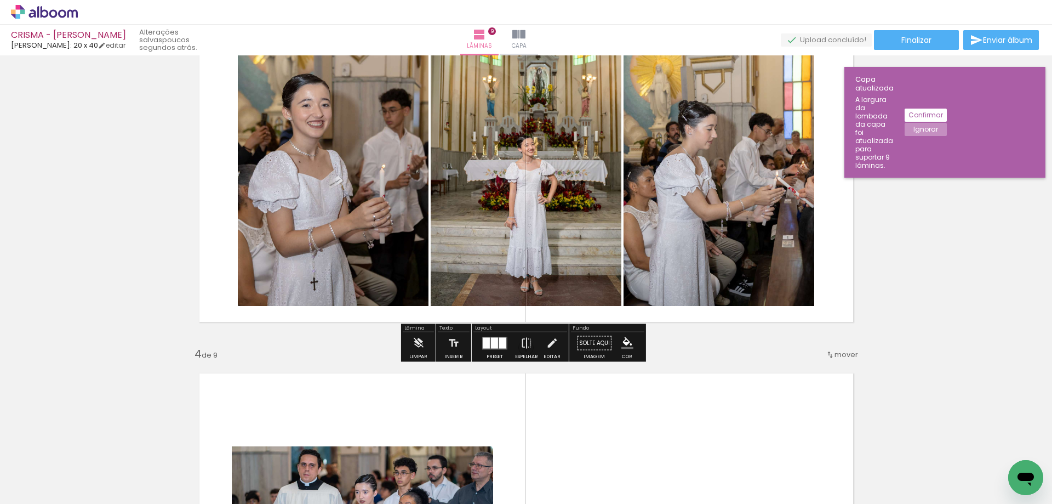
click at [578, 220] on quentale-photo at bounding box center [526, 162] width 191 height 288
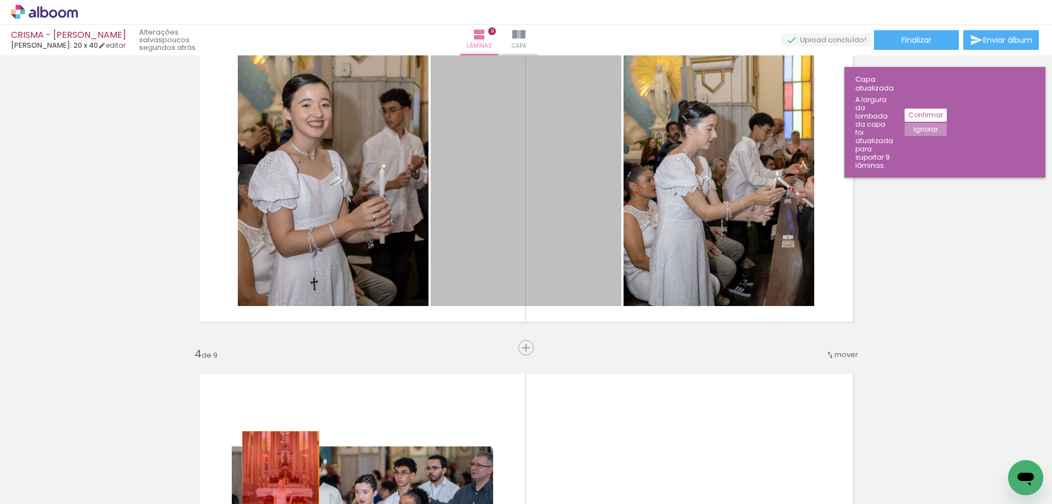
drag, startPoint x: 527, startPoint y: 245, endPoint x: 279, endPoint y: 501, distance: 356.1
drag, startPoint x: 279, startPoint y: 501, endPoint x: 279, endPoint y: 484, distance: 17.0
click at [90, 484] on iron-horizontal-list at bounding box center [79, 469] width 22 height 68
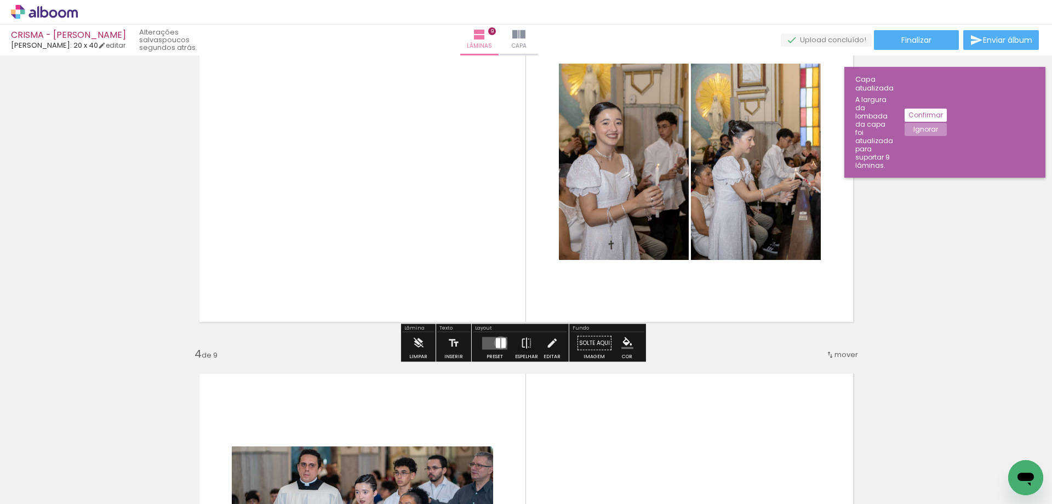
drag, startPoint x: 498, startPoint y: 342, endPoint x: 502, endPoint y: 346, distance: 5.8
click at [499, 342] on quentale-layouter at bounding box center [494, 342] width 25 height 13
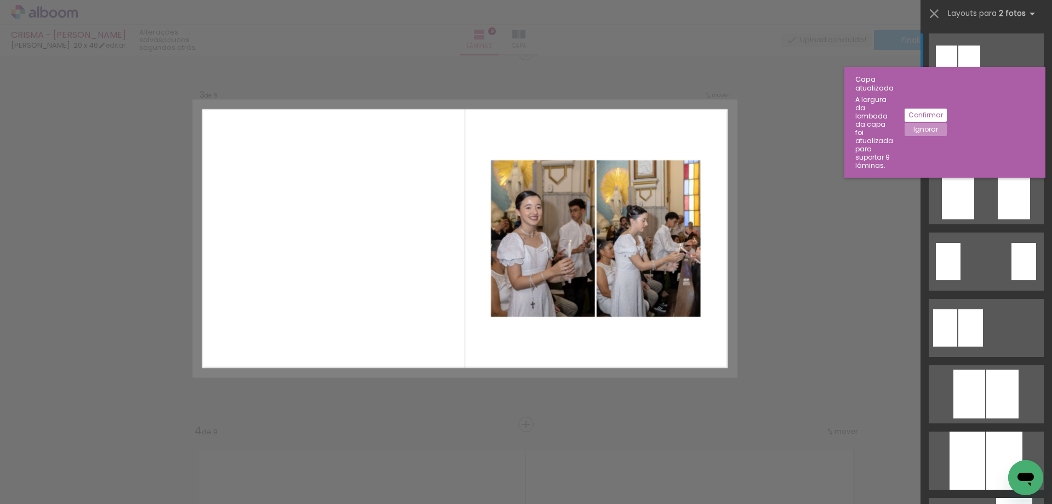
scroll to position [757, 0]
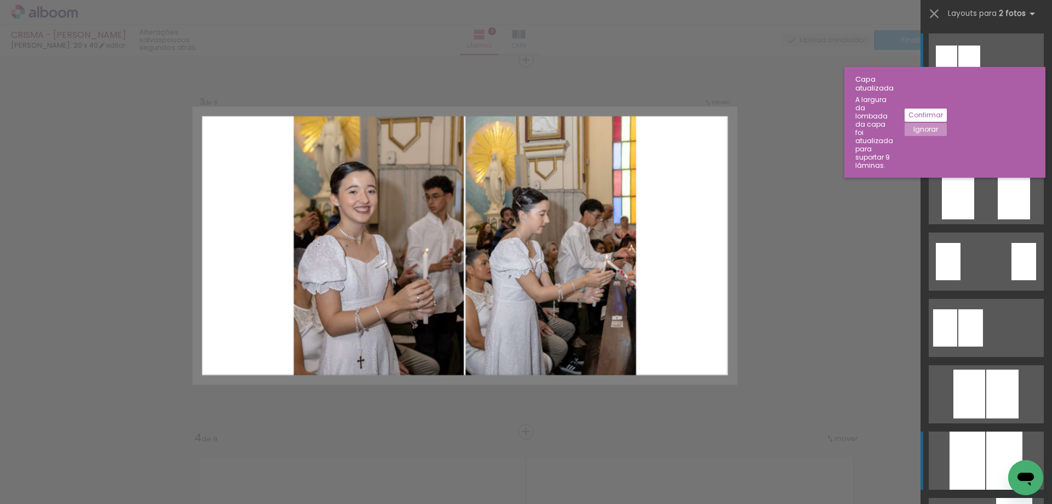
click at [979, 455] on div at bounding box center [968, 460] width 36 height 58
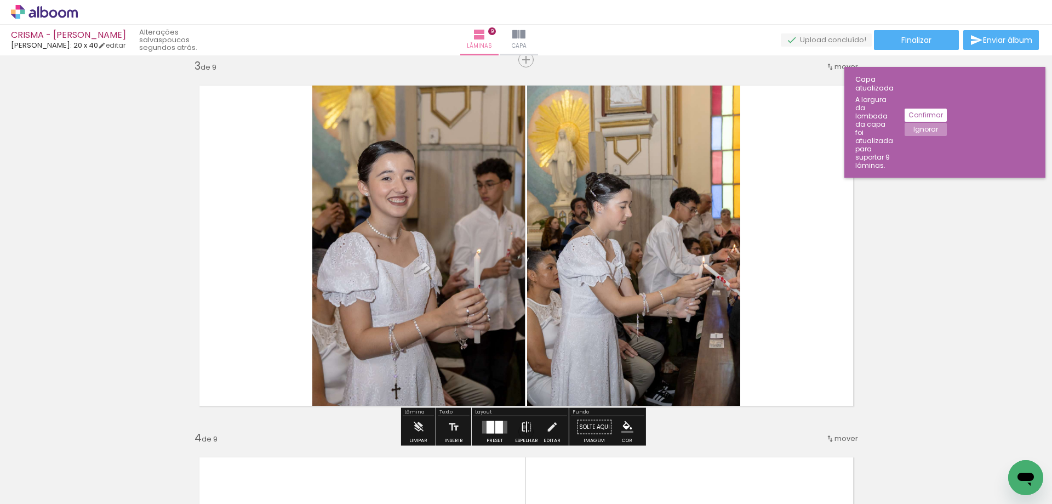
click at [522, 426] on iron-icon at bounding box center [527, 427] width 12 height 22
